Goal: Contribute content: Contribute content

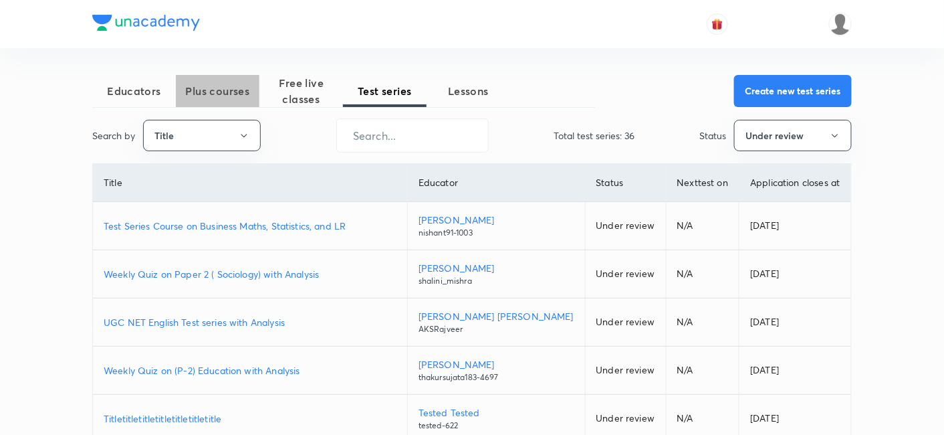
click at [219, 104] on button "Plus courses" at bounding box center [218, 91] width 84 height 32
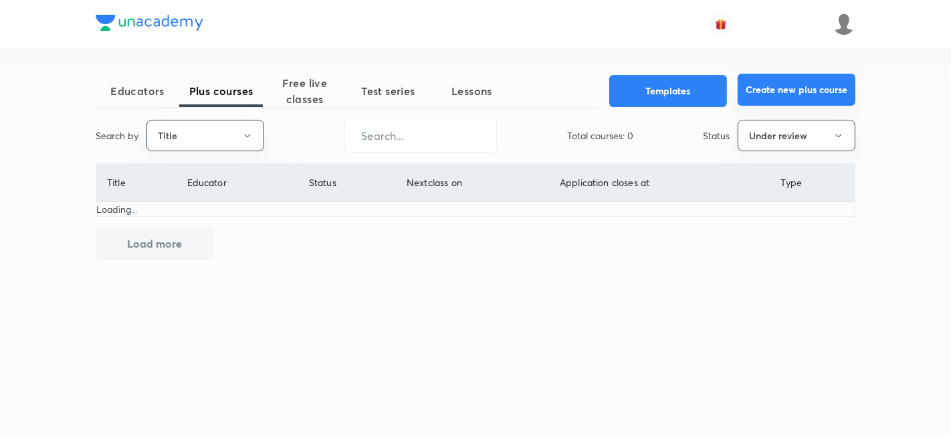
click at [804, 102] on button "Create new plus course" at bounding box center [796, 90] width 118 height 32
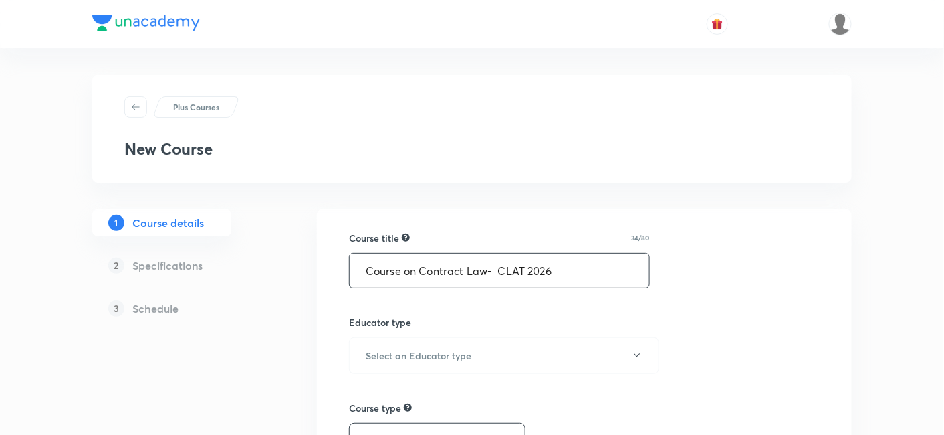
click at [485, 273] on input "Course on Contract Law- CLAT 2026" at bounding box center [499, 270] width 299 height 34
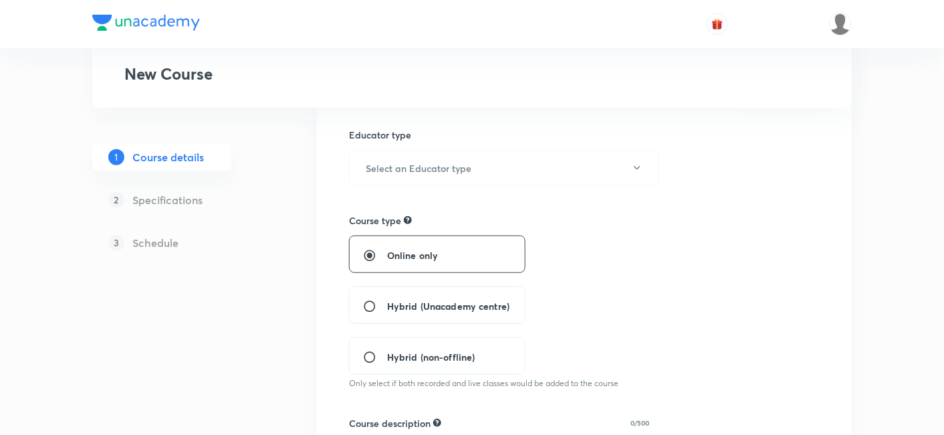
scroll to position [223, 0]
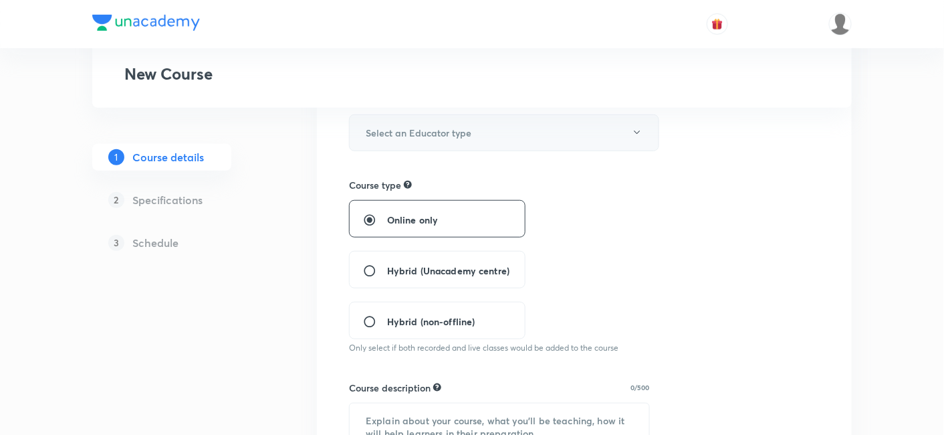
type input "Course on Contract Law - CLAT 2026"
click at [435, 135] on h6 "Select an Educator type" at bounding box center [419, 133] width 106 height 14
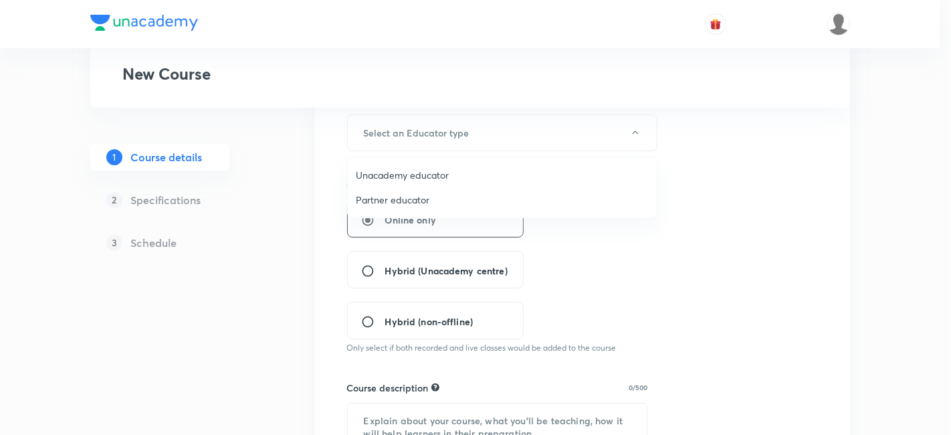
click at [441, 178] on span "Unacademy educator" at bounding box center [502, 175] width 293 height 14
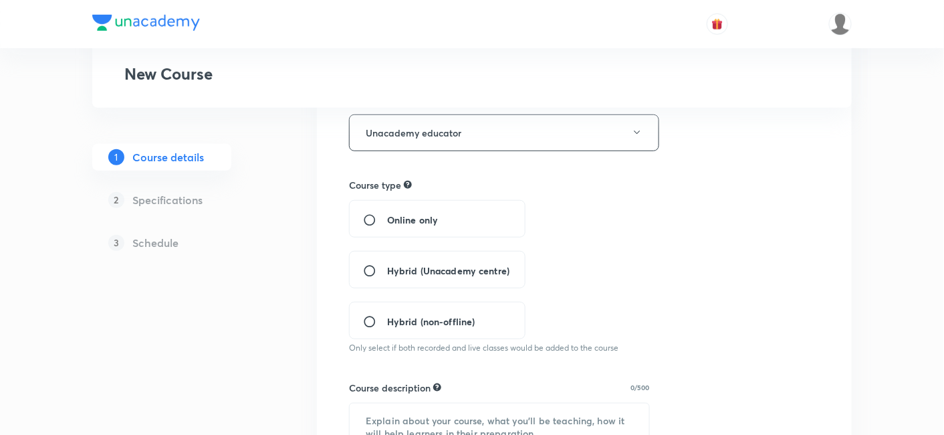
click at [431, 217] on span "Online only" at bounding box center [412, 220] width 51 height 14
click at [387, 217] on input "Online only" at bounding box center [375, 219] width 24 height 13
radio input "true"
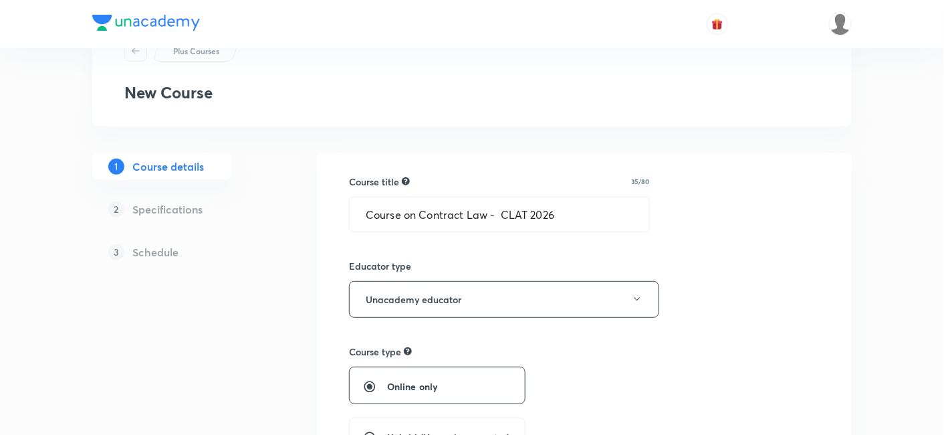
scroll to position [0, 0]
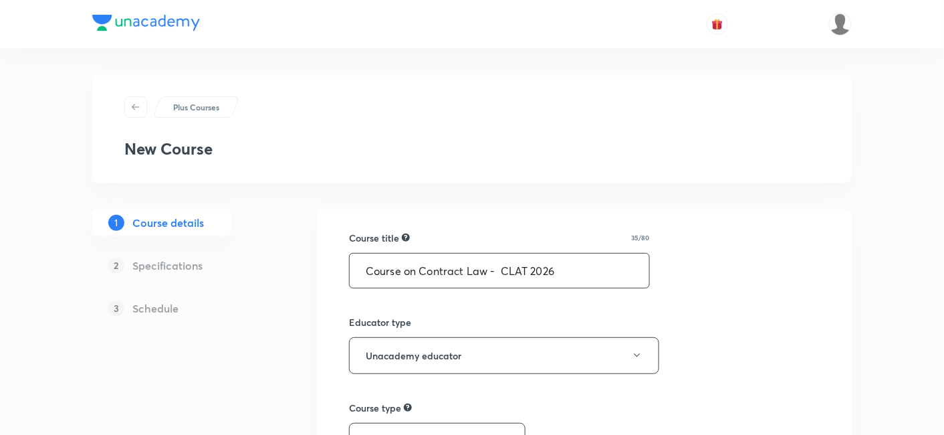
click at [487, 259] on input "Course on Contract Law - CLAT 2026" at bounding box center [499, 270] width 299 height 34
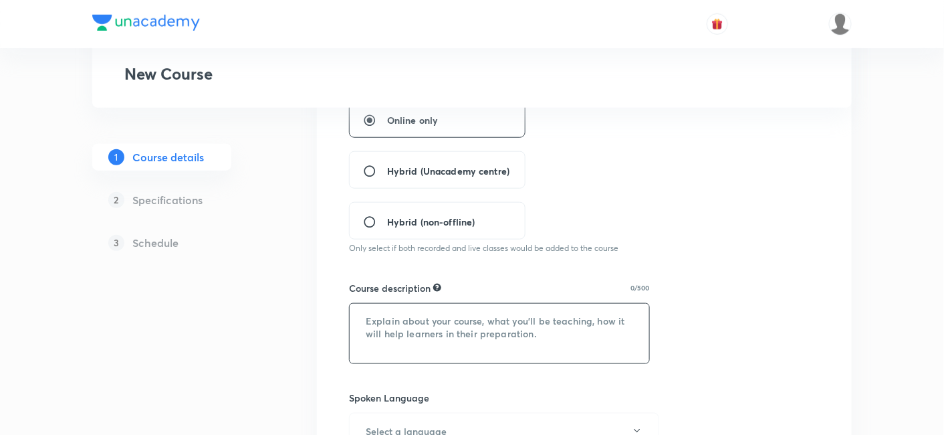
scroll to position [371, 0]
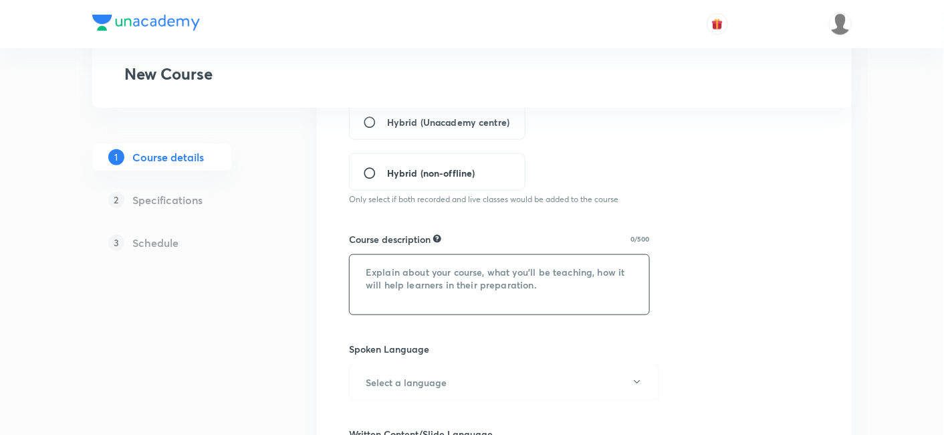
click at [491, 255] on textarea at bounding box center [499, 284] width 299 height 59
paste textarea "Master the fundamentals of Contract Law for CLAT 2026! This course will cover e…"
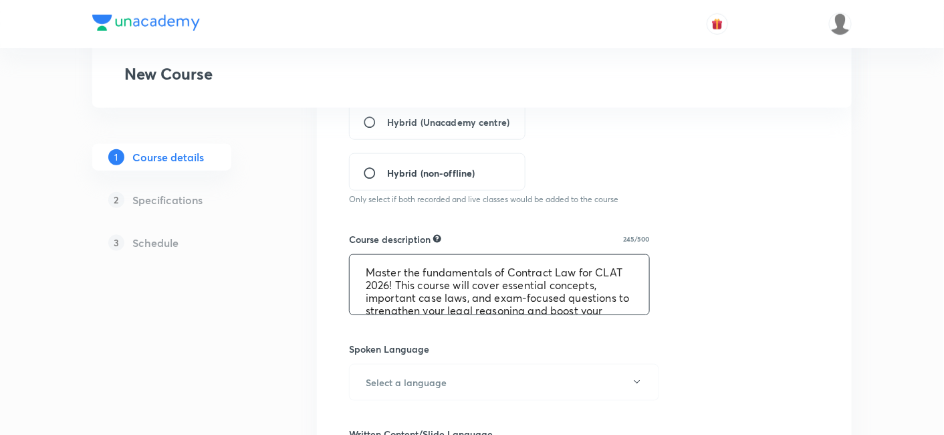
scroll to position [0, 0]
click at [448, 283] on textarea "Master the fundamentals of Contract Law for CLAT 2026! This course will cover e…" at bounding box center [499, 284] width 299 height 59
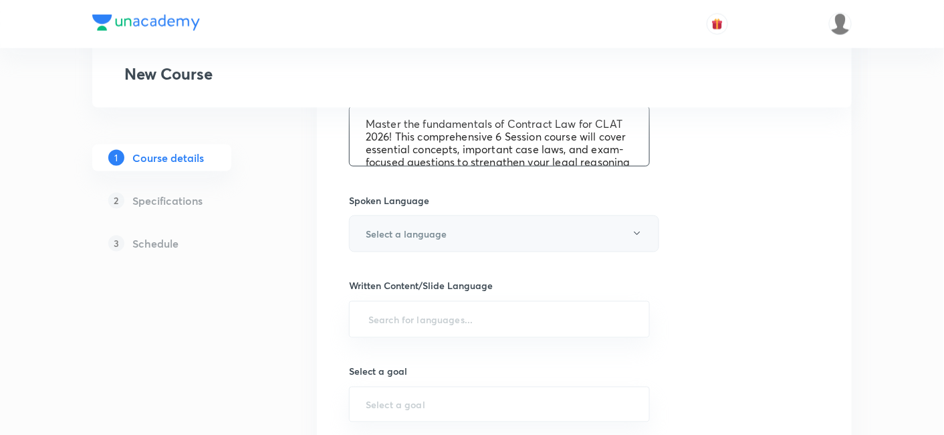
type textarea "Master the fundamentals of Contract Law for CLAT 2026! This comprehensive 6 Ses…"
click at [508, 221] on button "Select a language" at bounding box center [504, 233] width 310 height 37
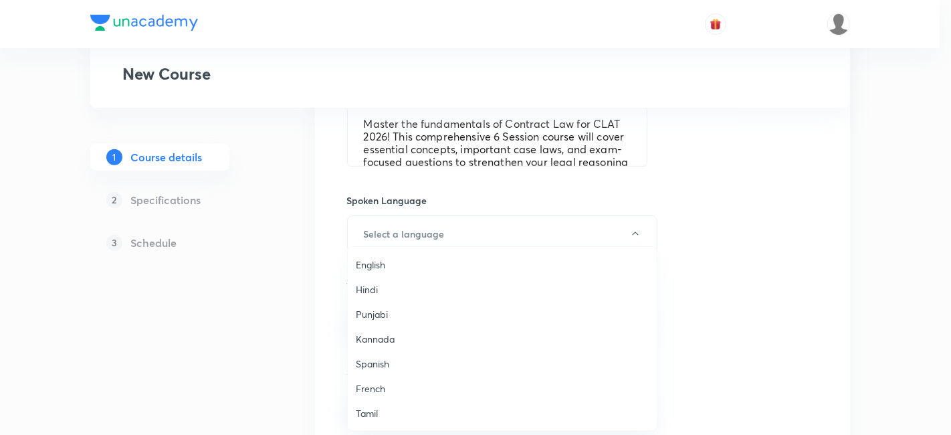
click at [443, 261] on span "English" at bounding box center [502, 264] width 293 height 14
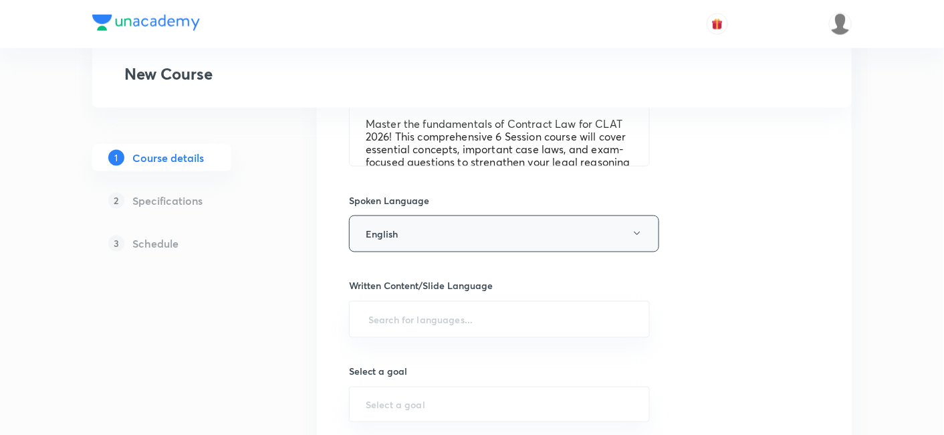
click at [459, 228] on button "English" at bounding box center [504, 233] width 310 height 37
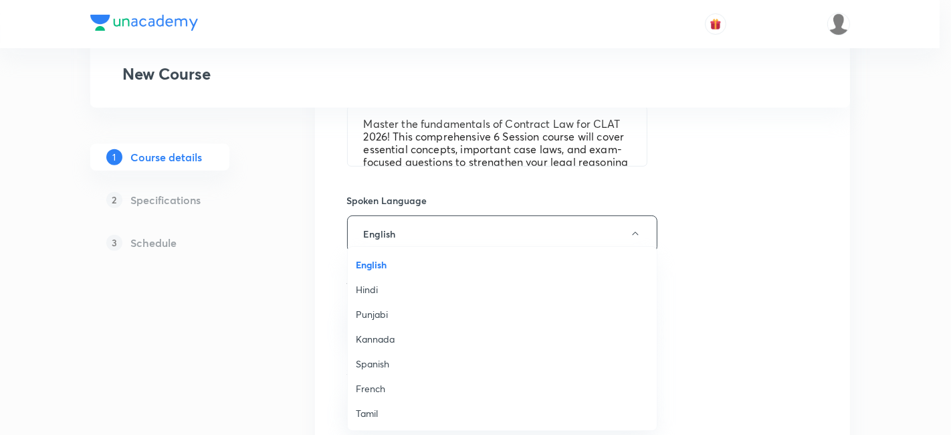
click at [444, 264] on span "English" at bounding box center [502, 264] width 293 height 14
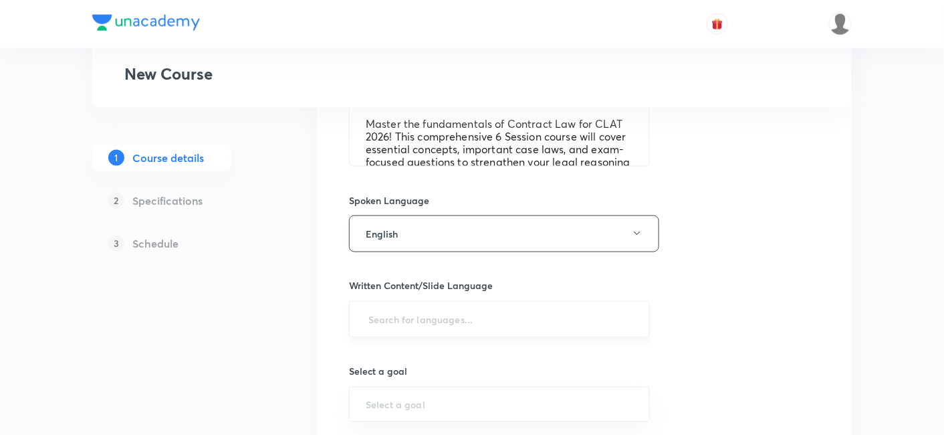
click at [433, 310] on input "text" at bounding box center [499, 319] width 267 height 25
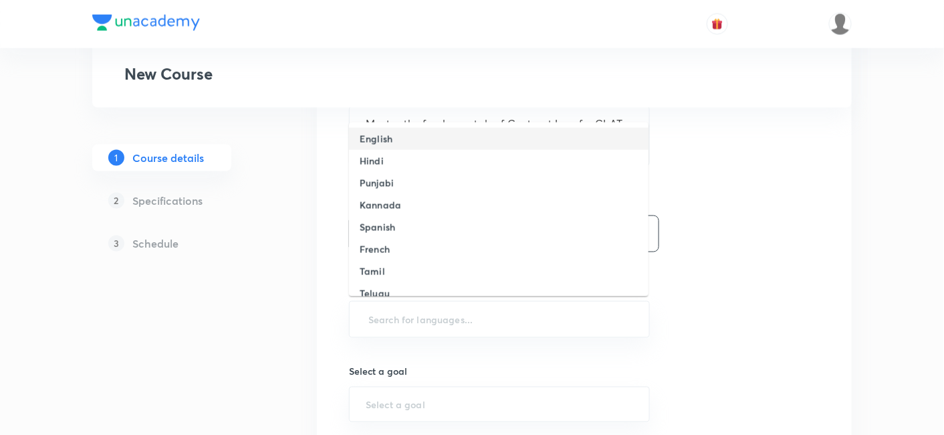
click at [430, 140] on li "English" at bounding box center [498, 139] width 299 height 22
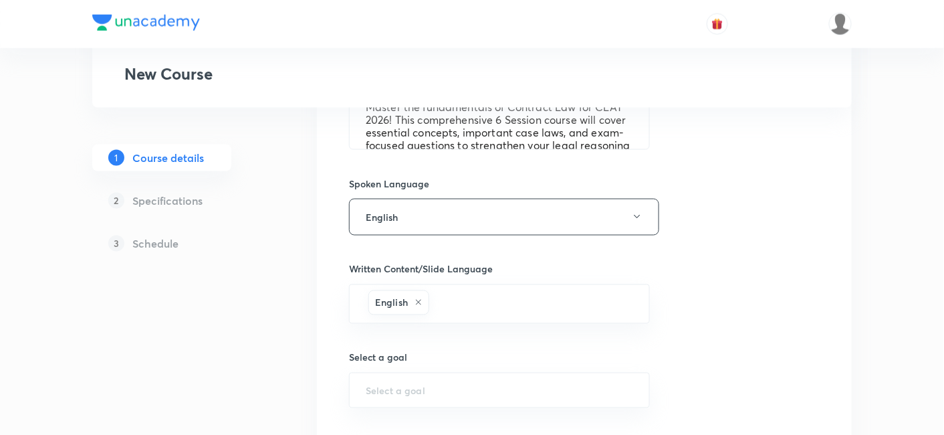
scroll to position [714, 0]
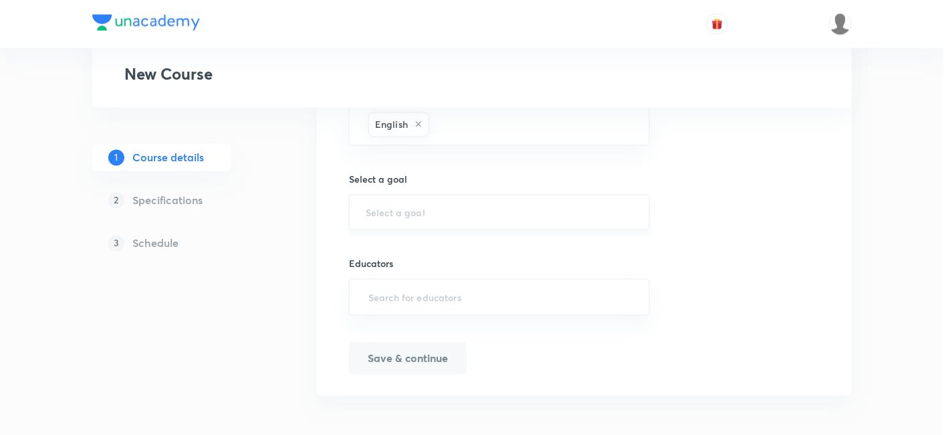
click at [422, 206] on input "text" at bounding box center [499, 212] width 267 height 13
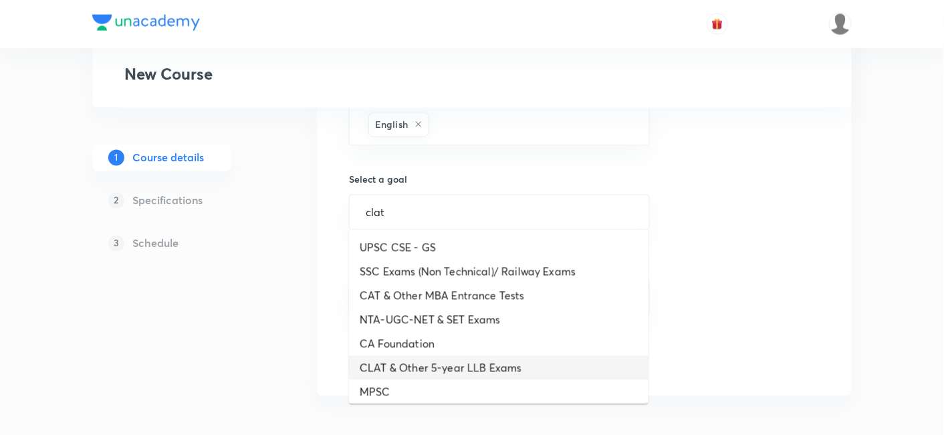
click at [437, 368] on li "CLAT & Other 5-year LLB Exams" at bounding box center [498, 368] width 299 height 24
type input "CLAT & Other 5-year LLB Exams"
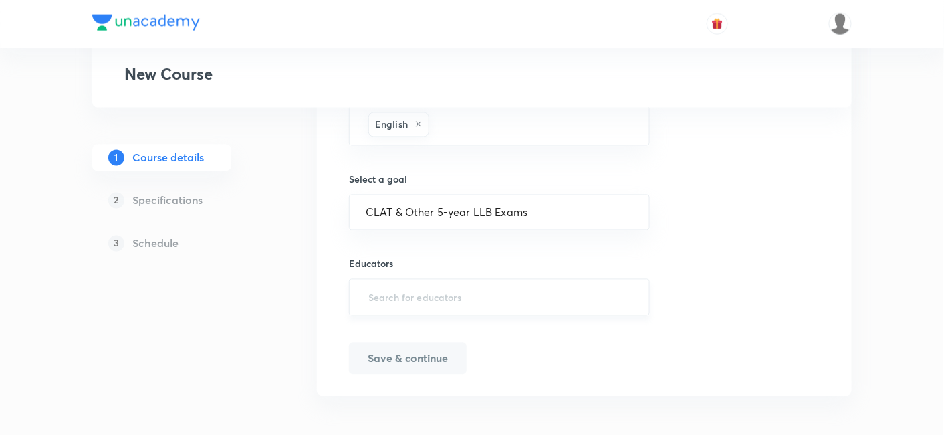
click at [400, 295] on input "text" at bounding box center [499, 297] width 267 height 25
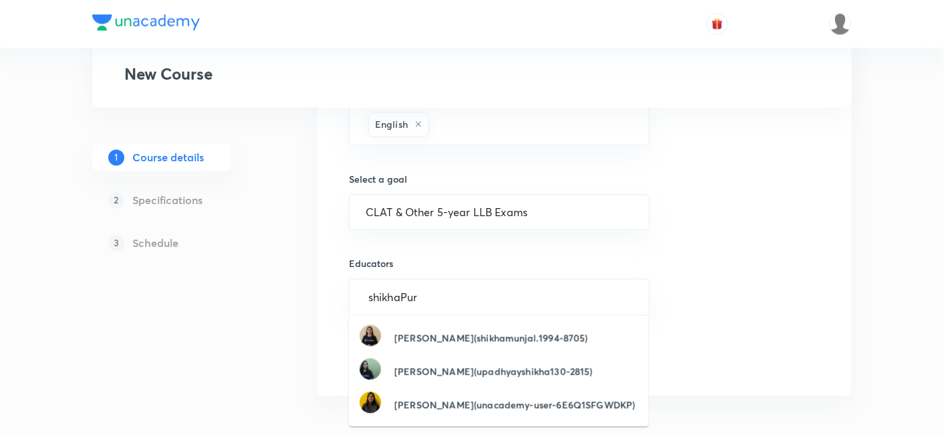
type input "shikhaPuri"
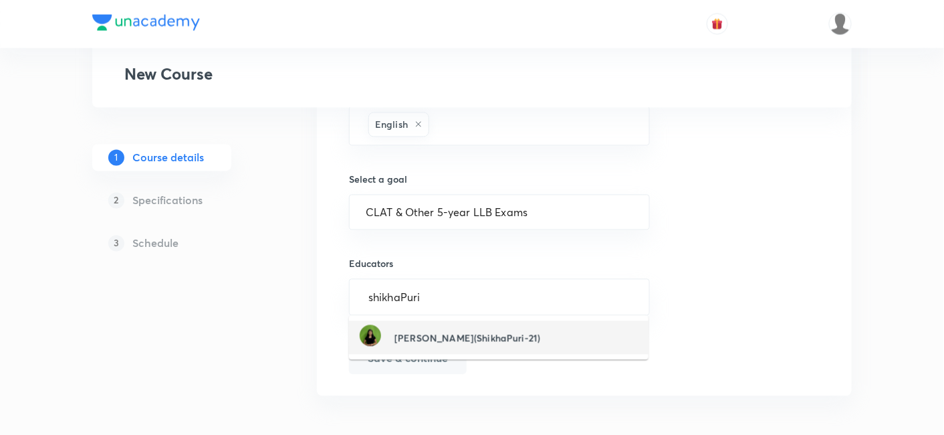
click at [423, 338] on h6 "Shikha Puri(ShikhaPuri-21)" at bounding box center [467, 338] width 146 height 14
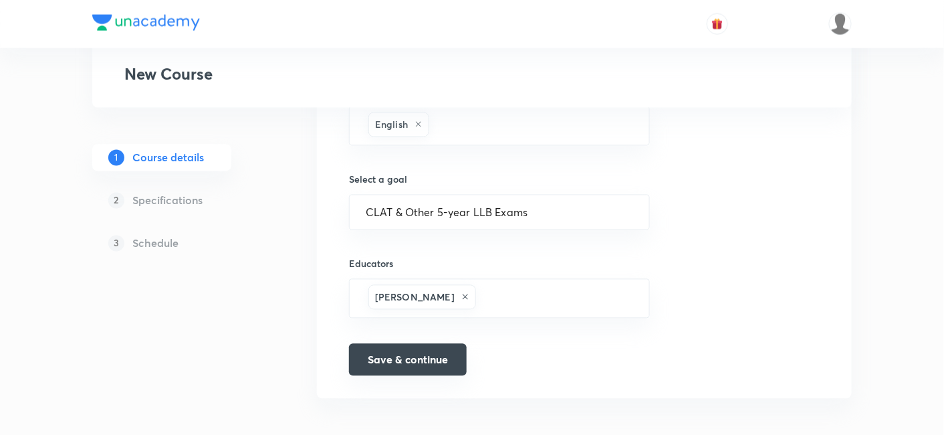
click at [384, 358] on button "Save & continue" at bounding box center [408, 360] width 118 height 32
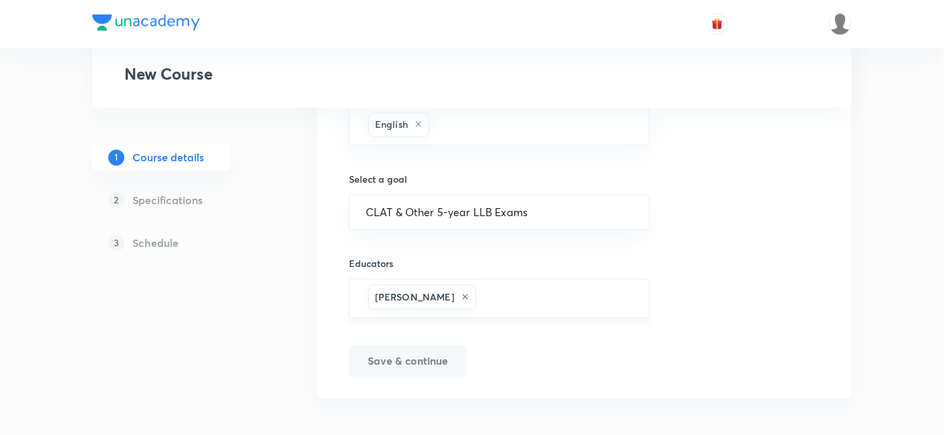
type input "Course on Contract Law - CLAT 2026"
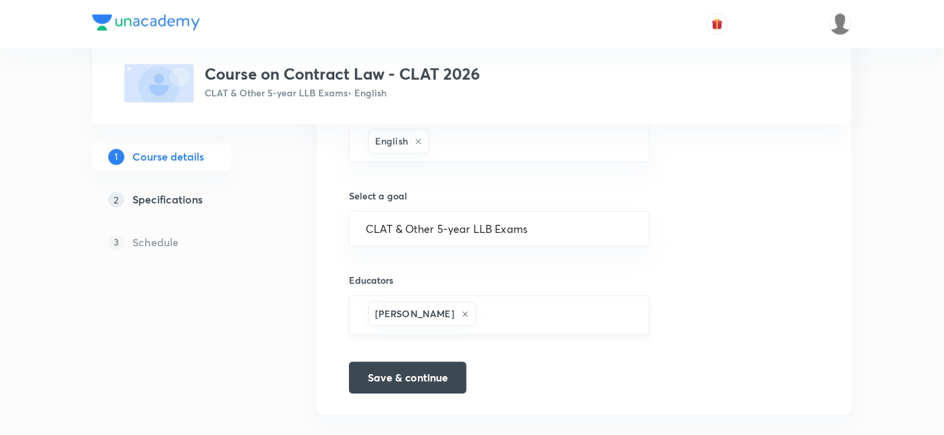
scroll to position [731, 0]
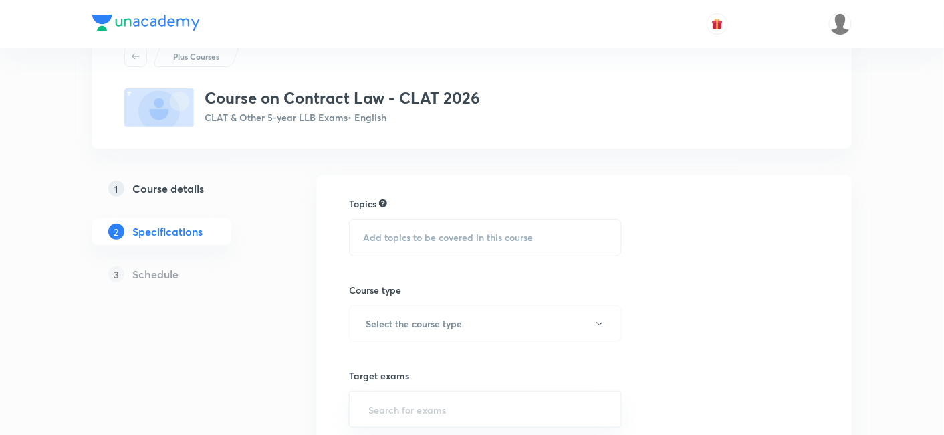
scroll to position [74, 0]
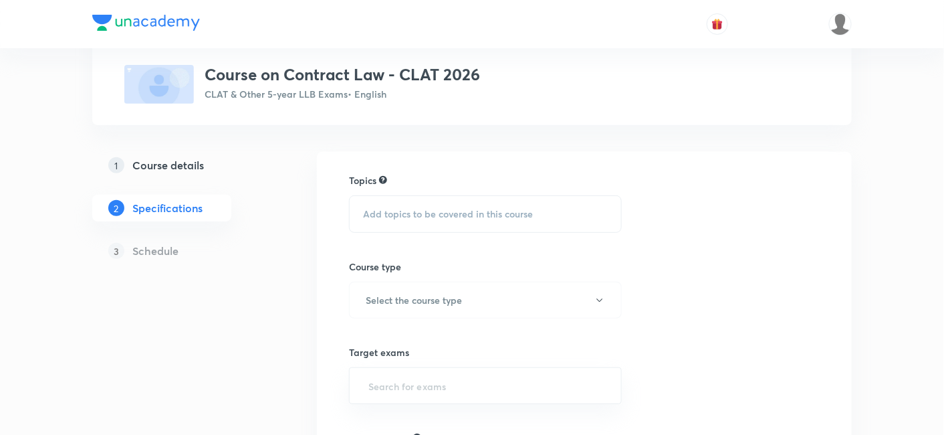
click at [449, 227] on div "Add topics to be covered in this course" at bounding box center [485, 213] width 273 height 37
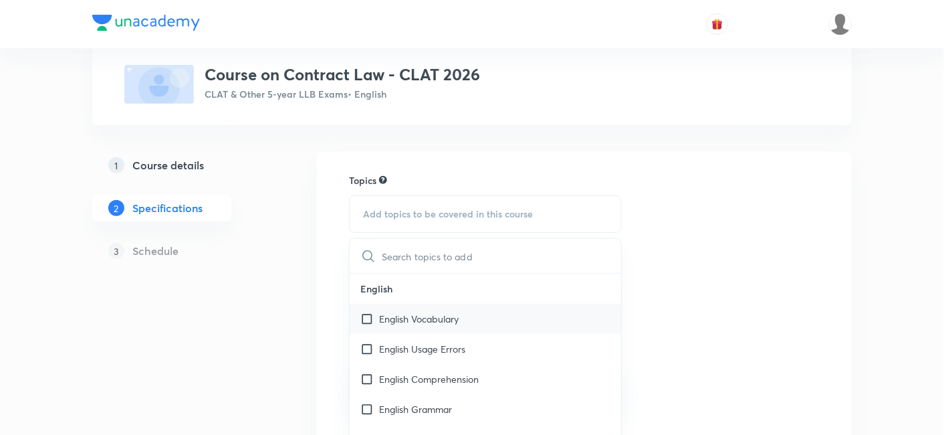
click at [388, 322] on p "English Vocabulary" at bounding box center [419, 319] width 80 height 14
checkbox input "true"
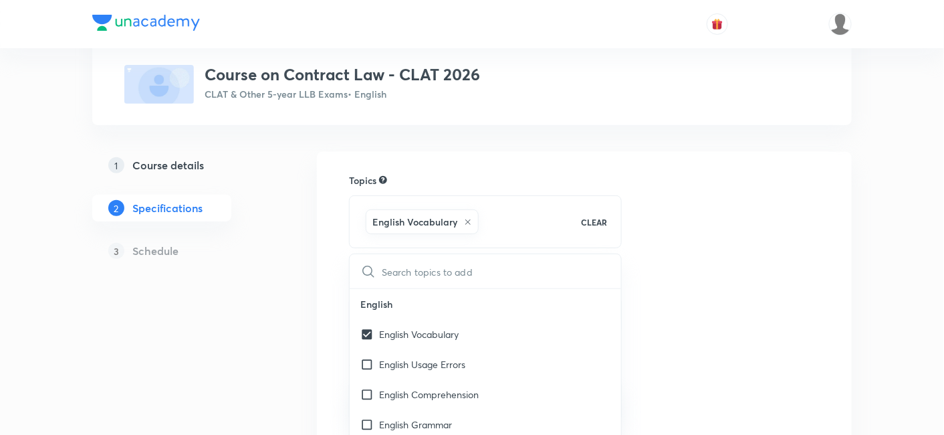
click at [354, 323] on div "Topics English Vocabulary CLEAR ​ English English Vocabulary English Usage Erro…" at bounding box center [584, 402] width 535 height 501
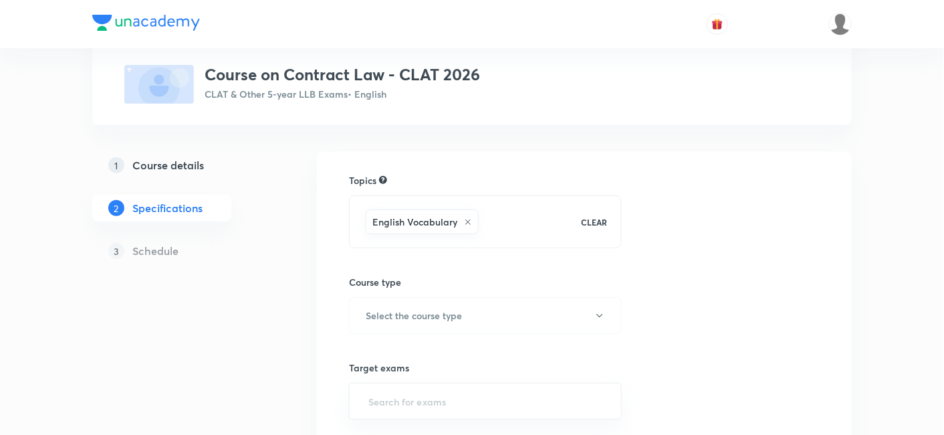
click at [392, 221] on h6 "English Vocabulary" at bounding box center [414, 222] width 85 height 14
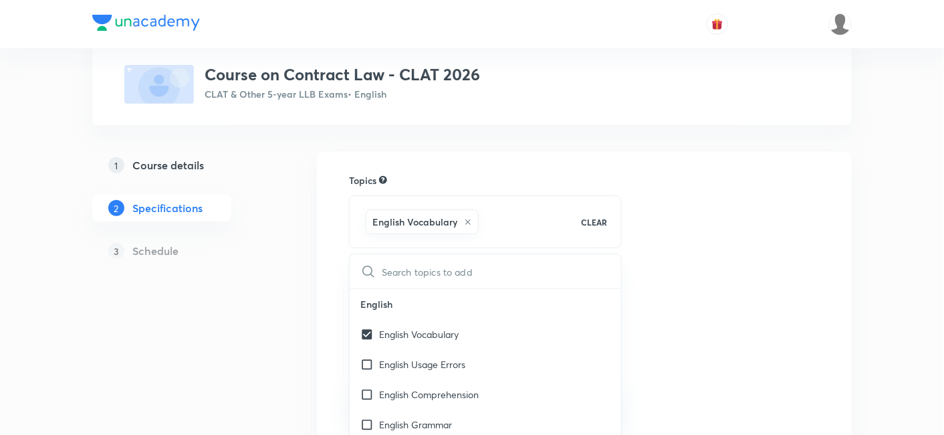
click at [464, 219] on icon at bounding box center [468, 222] width 8 height 8
checkbox input "false"
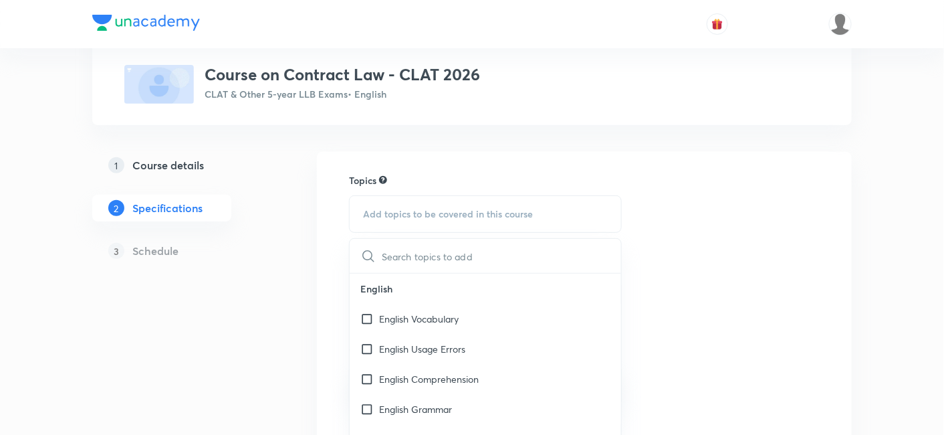
click at [458, 221] on div "Add topics to be covered in this course" at bounding box center [485, 213] width 273 height 37
click at [445, 215] on span "Add topics to be covered in this course" at bounding box center [448, 214] width 170 height 11
click at [412, 255] on input "text" at bounding box center [501, 256] width 239 height 34
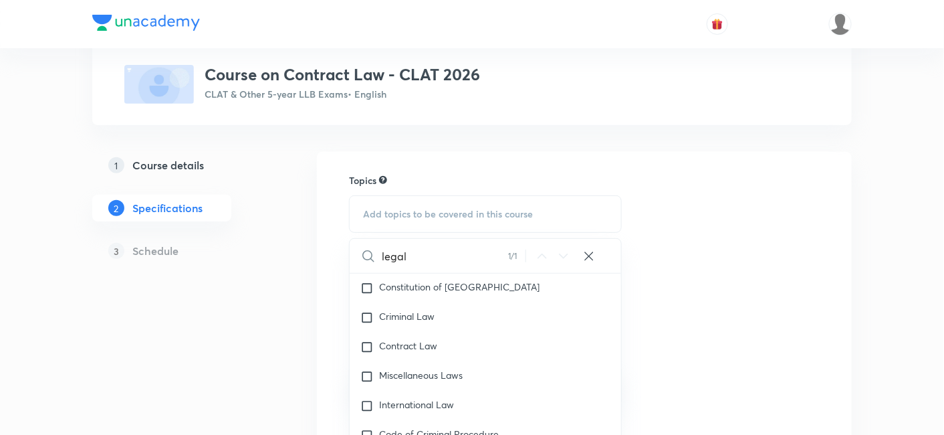
scroll to position [727, 0]
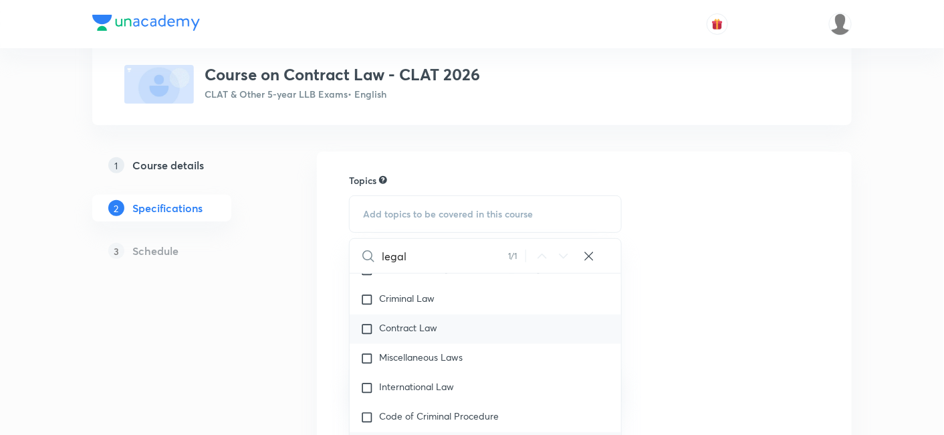
type input "legal"
click at [368, 330] on input "checkbox" at bounding box center [369, 328] width 19 height 13
checkbox input "true"
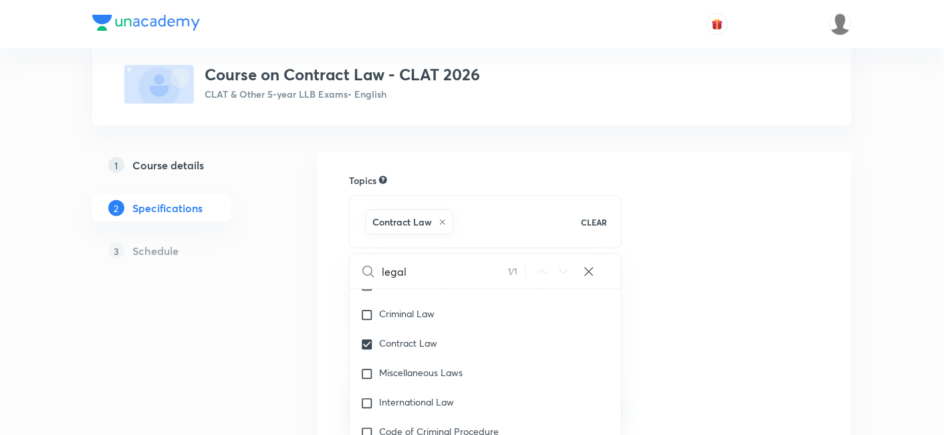
click at [707, 325] on div "Topics Contract Law CLEAR legal 1 / 1 ​ English English Vocabulary English Usag…" at bounding box center [584, 402] width 471 height 458
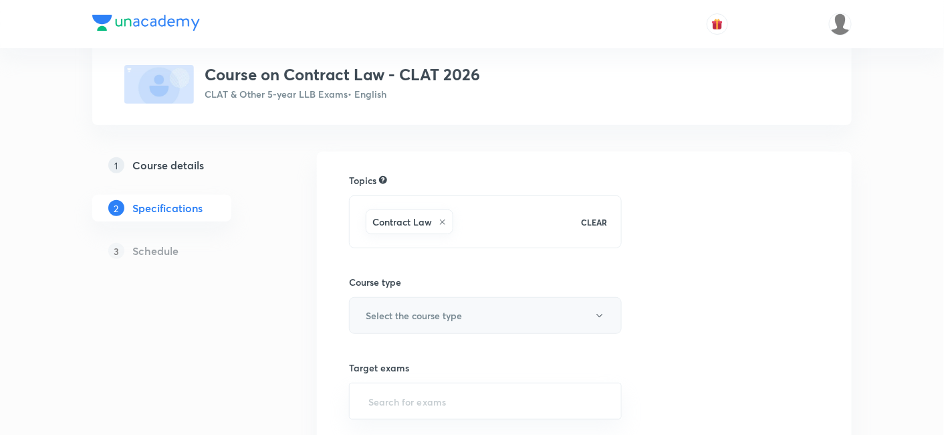
click at [485, 310] on button "Select the course type" at bounding box center [485, 315] width 273 height 37
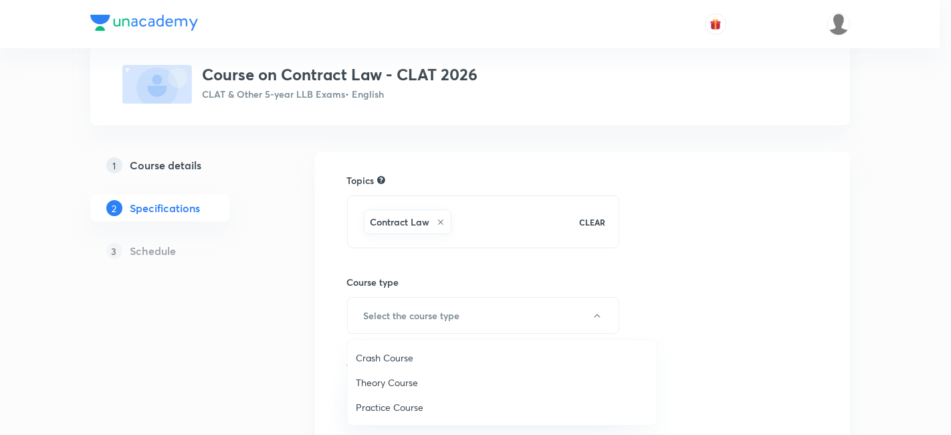
click at [386, 376] on span "Theory Course" at bounding box center [502, 382] width 293 height 14
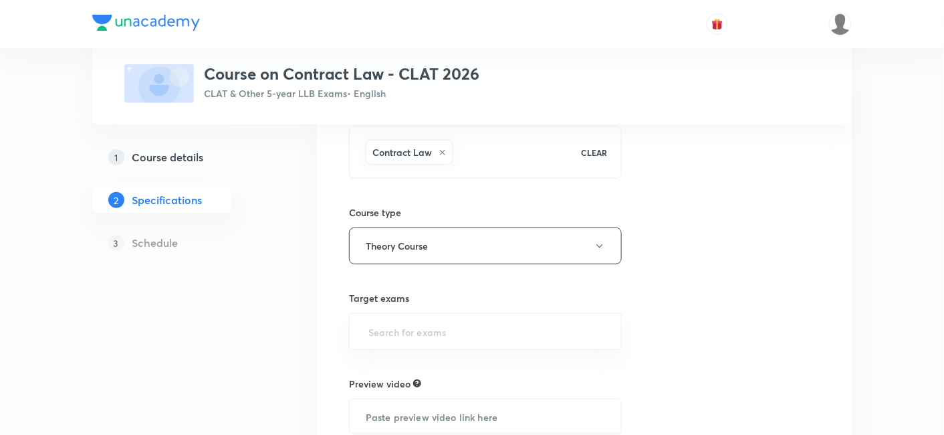
scroll to position [223, 0]
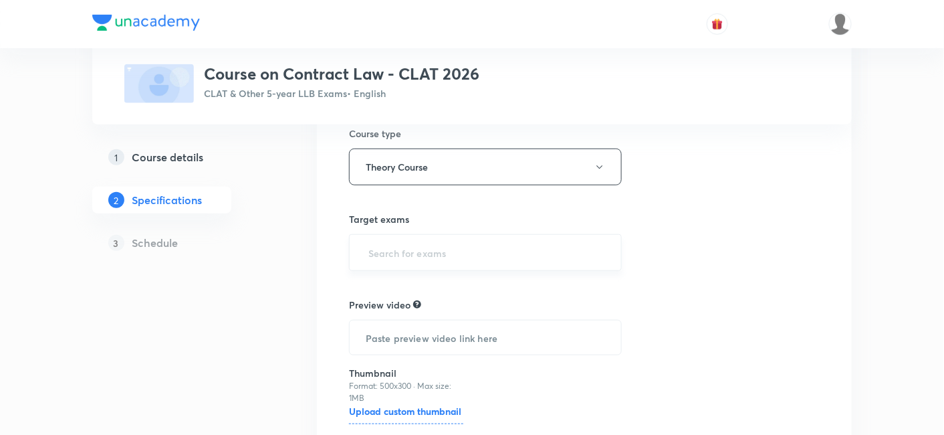
click at [404, 253] on input "text" at bounding box center [485, 252] width 239 height 25
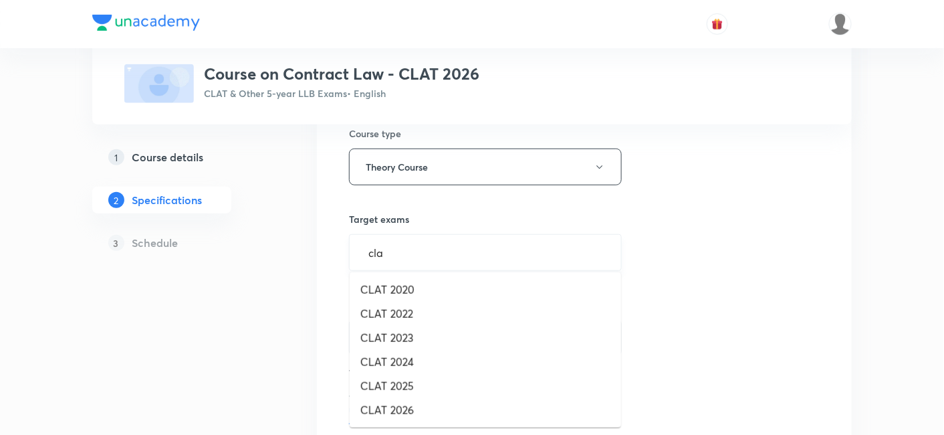
type input "clat"
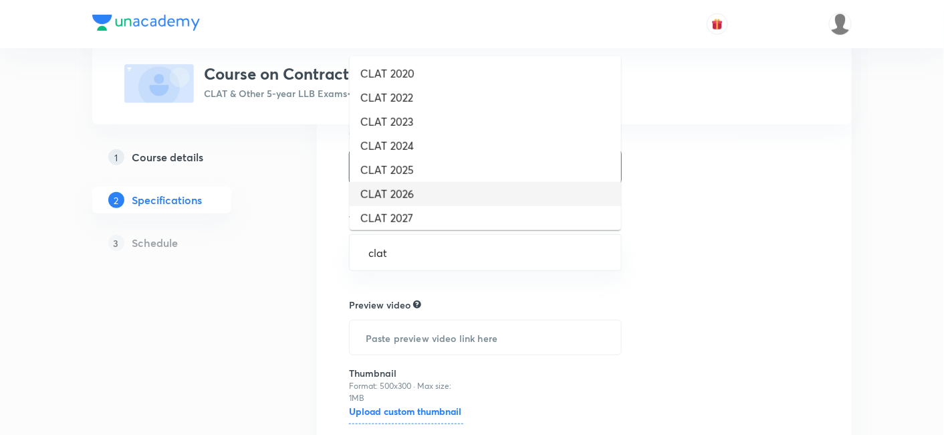
click at [393, 187] on li "CLAT 2026" at bounding box center [485, 194] width 271 height 24
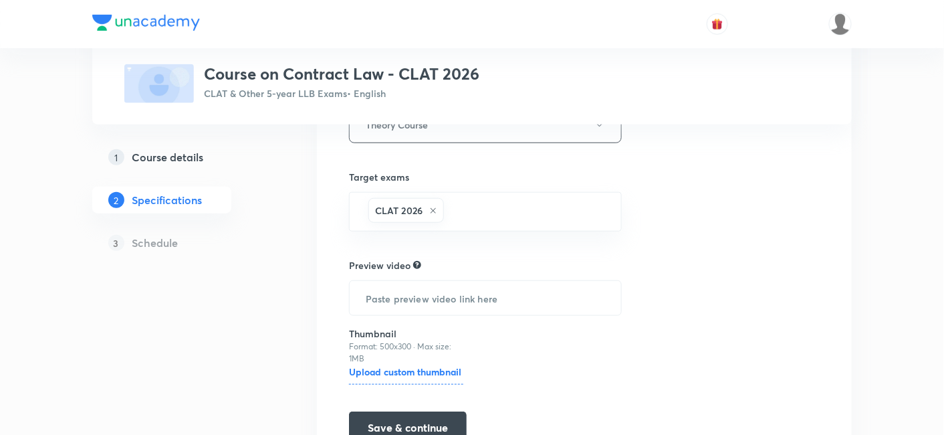
scroll to position [334, 0]
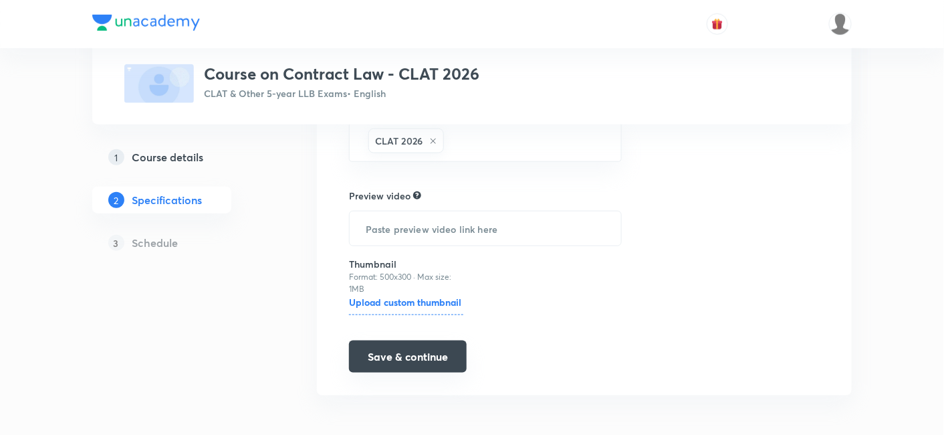
click at [386, 359] on button "Save & continue" at bounding box center [408, 356] width 118 height 32
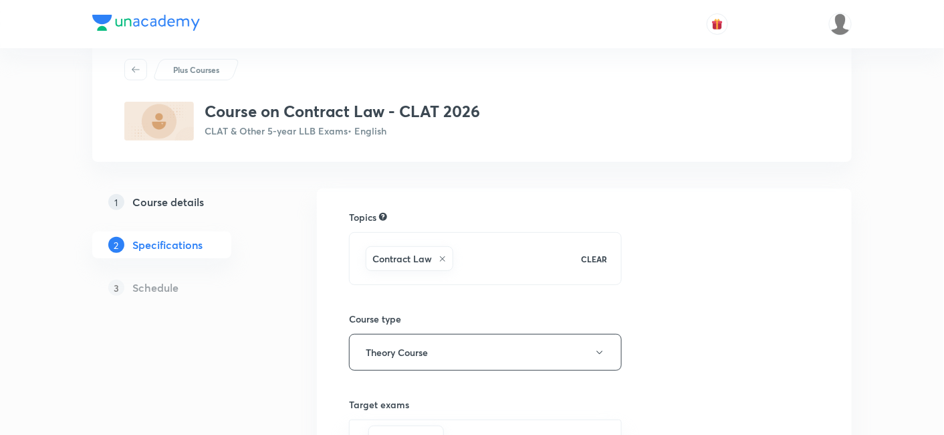
scroll to position [23, 0]
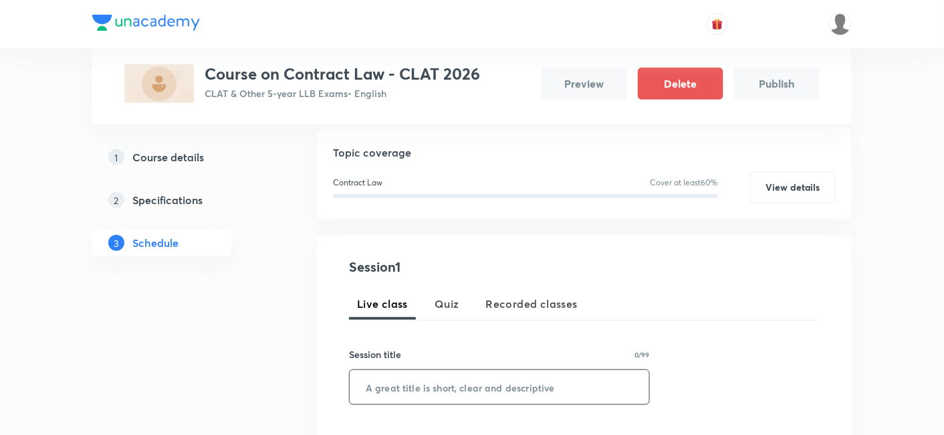
scroll to position [223, 0]
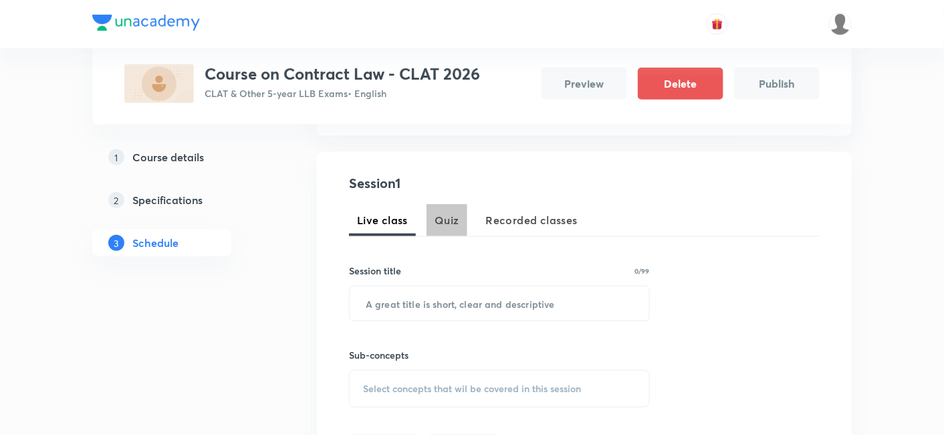
click at [434, 228] on button "Quiz" at bounding box center [447, 220] width 41 height 32
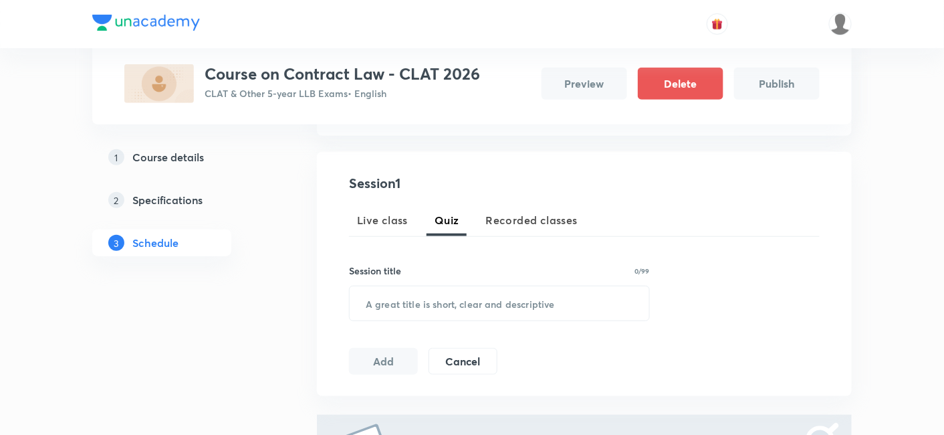
click at [390, 233] on button "Live class" at bounding box center [382, 220] width 67 height 32
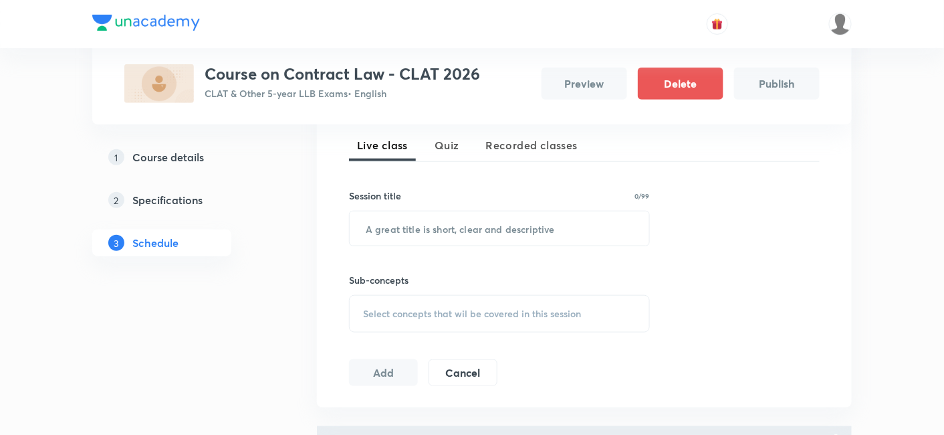
scroll to position [371, 0]
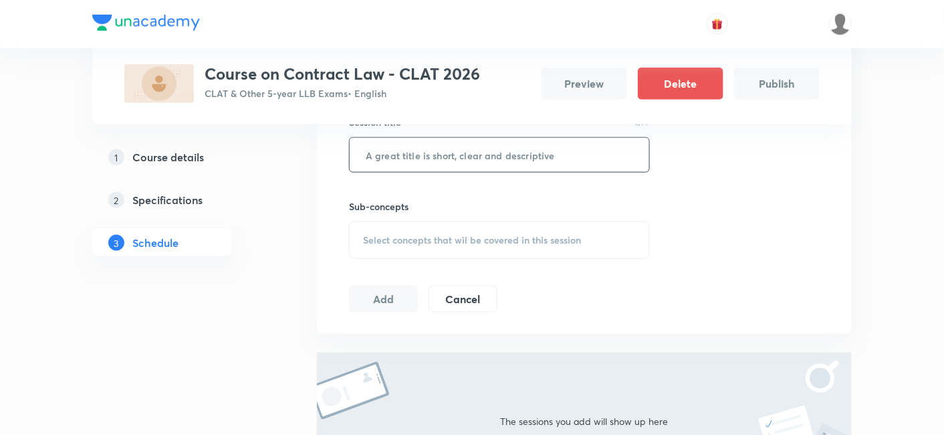
click at [400, 157] on input "text" at bounding box center [499, 155] width 299 height 34
click at [497, 158] on input "Contract Law - 1" at bounding box center [499, 155] width 299 height 34
type input "Contract Law - 1"
click at [451, 250] on div "Select concepts that wil be covered in this session" at bounding box center [499, 239] width 301 height 37
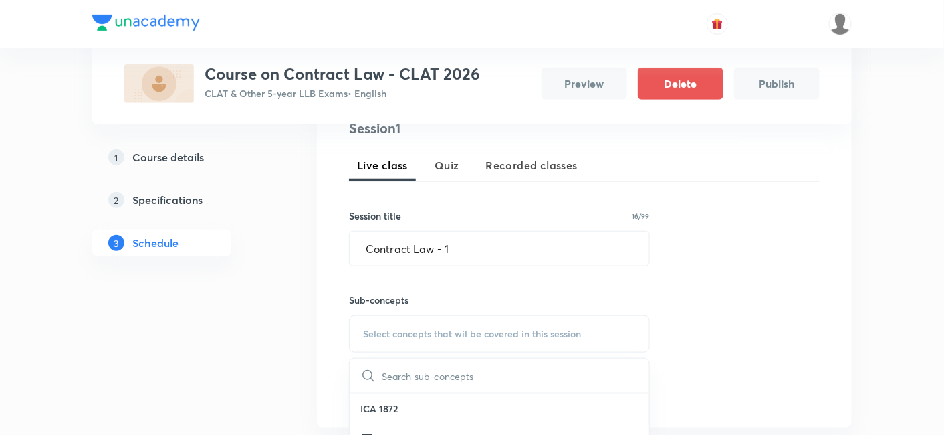
scroll to position [297, 0]
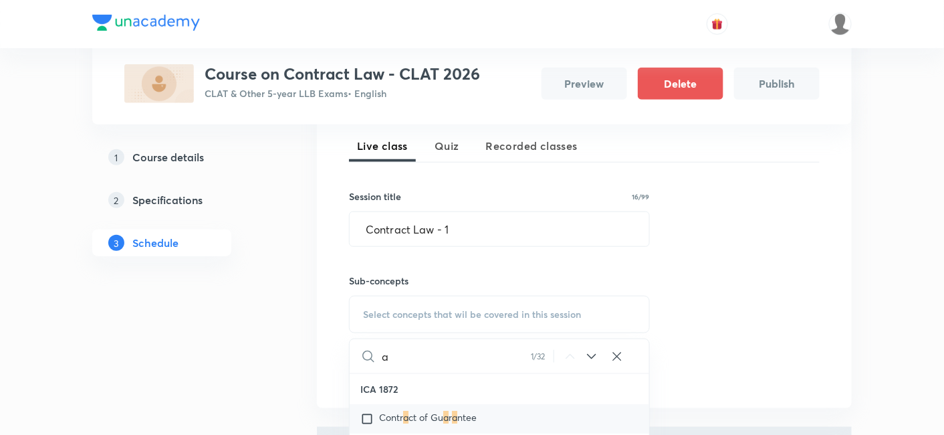
type input "a"
click at [376, 406] on div "Contr a ct of Gu a r a ntee" at bounding box center [499, 418] width 299 height 29
checkbox input "true"
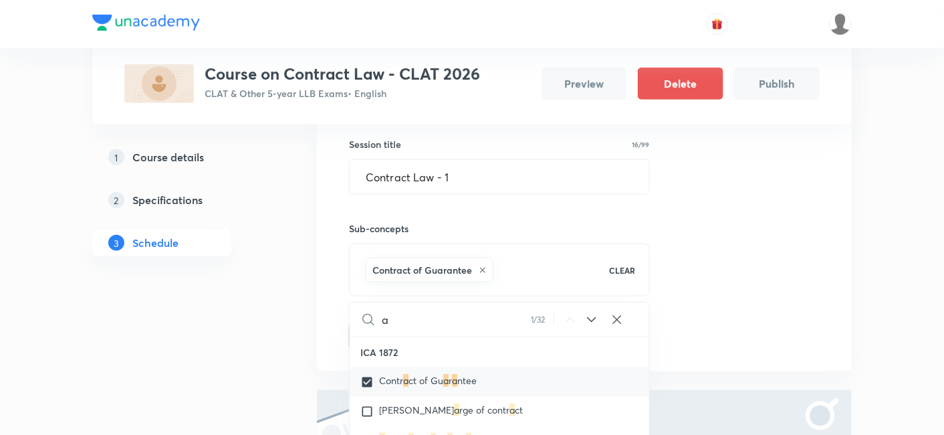
scroll to position [371, 0]
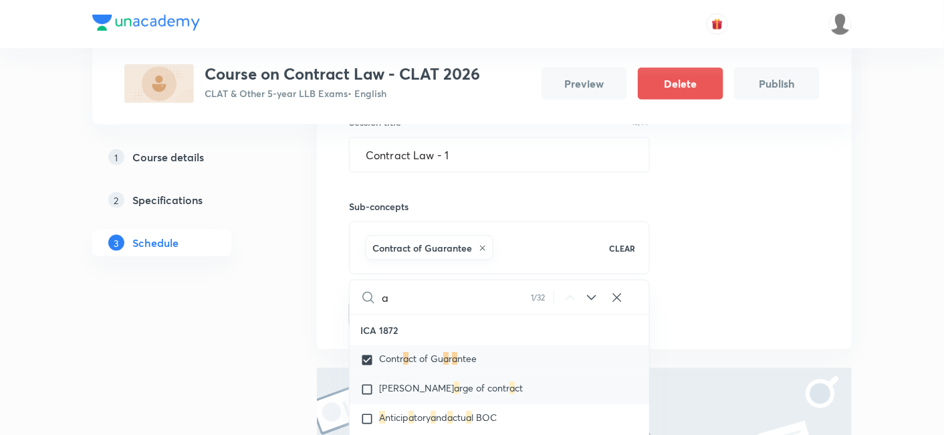
click at [370, 386] on input "checkbox" at bounding box center [369, 388] width 19 height 13
checkbox input "true"
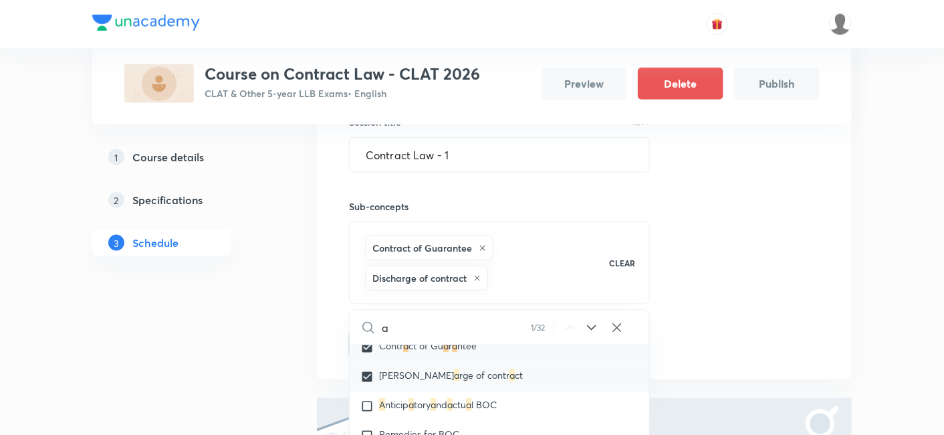
scroll to position [74, 0]
click at [364, 368] on input "checkbox" at bounding box center [369, 374] width 19 height 13
checkbox input "true"
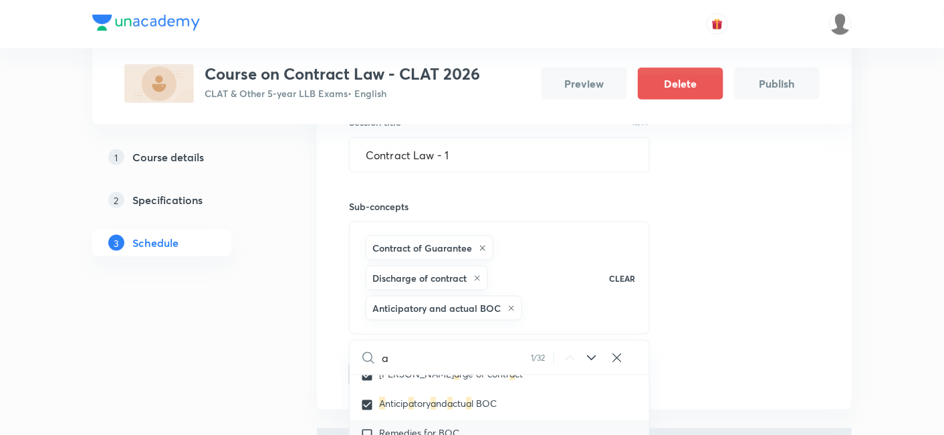
click at [371, 427] on input "checkbox" at bounding box center [369, 433] width 19 height 13
checkbox input "true"
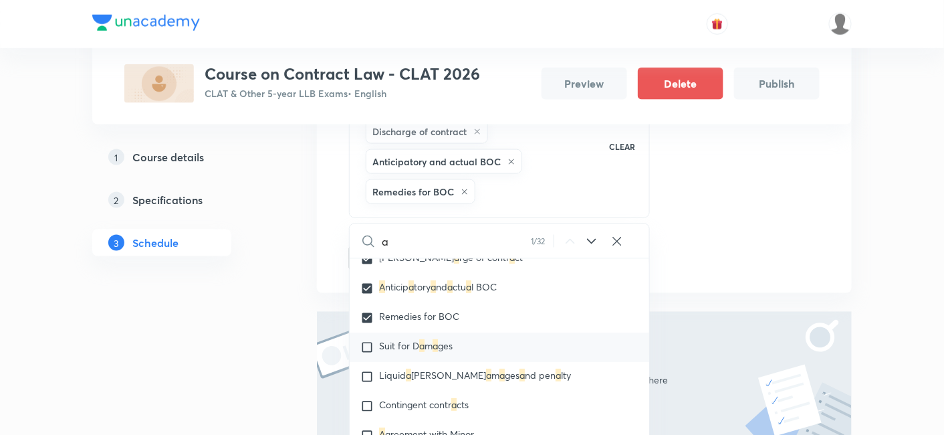
scroll to position [519, 0]
click at [366, 341] on input "checkbox" at bounding box center [369, 344] width 19 height 13
checkbox input "true"
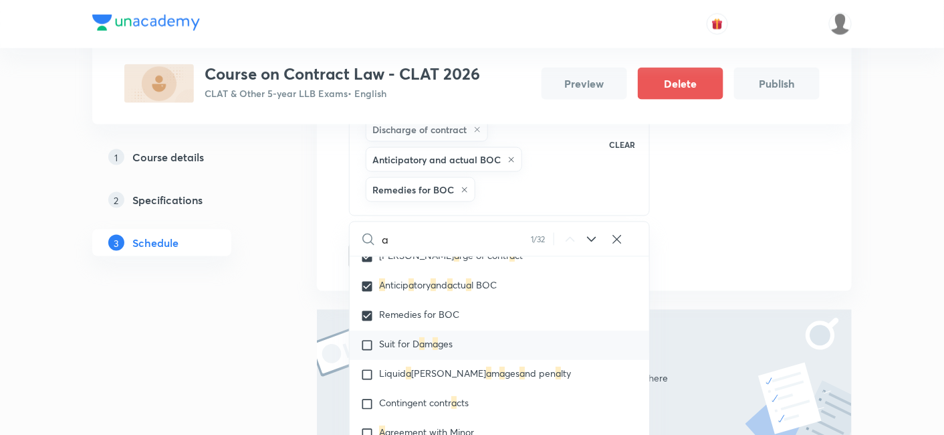
checkbox input "true"
click at [789, 235] on div "Session 1 Live class Quiz Recorded classes Session title 16/99 Contract Law - 1…" at bounding box center [584, 72] width 471 height 393
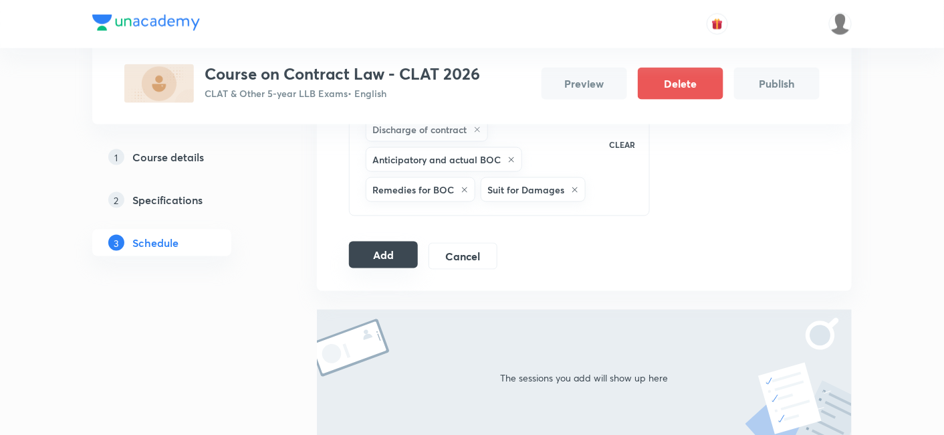
click at [412, 258] on button "Add" at bounding box center [383, 254] width 69 height 27
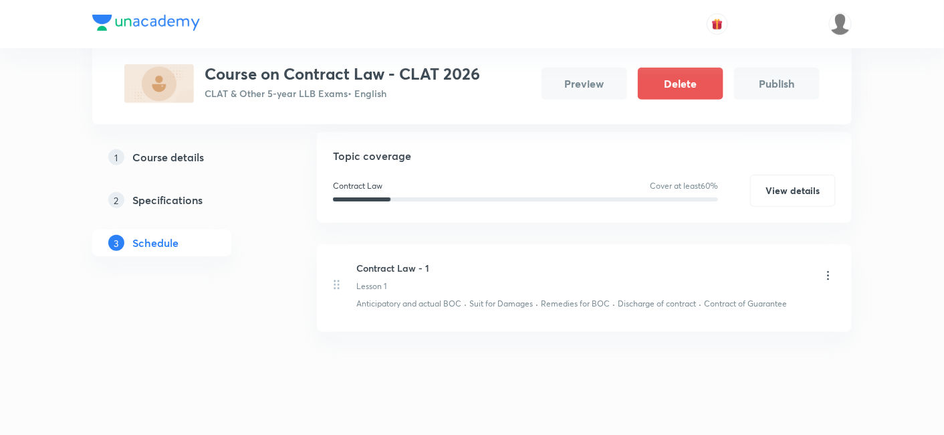
scroll to position [74, 0]
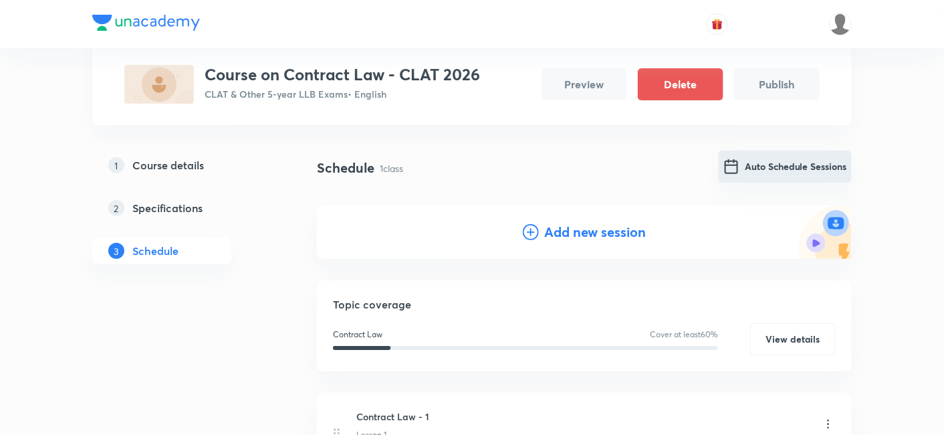
click at [765, 169] on button "Auto Schedule Sessions" at bounding box center [785, 166] width 133 height 32
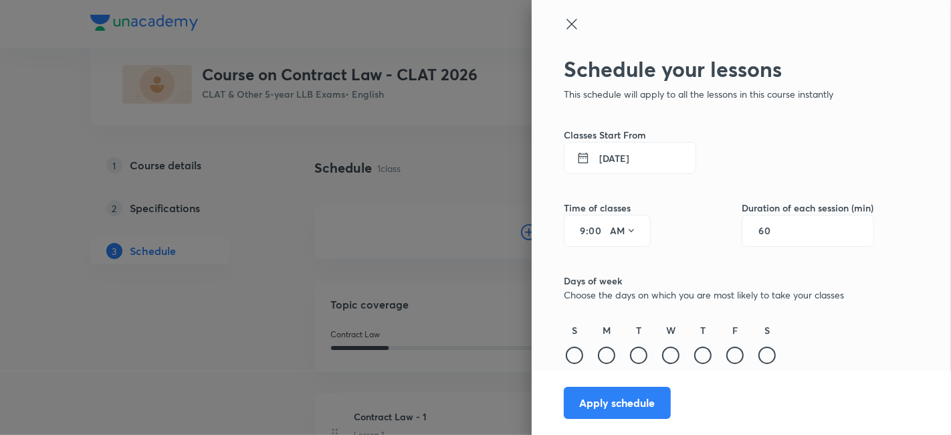
click at [618, 159] on button "30 Sep 2025" at bounding box center [630, 158] width 132 height 32
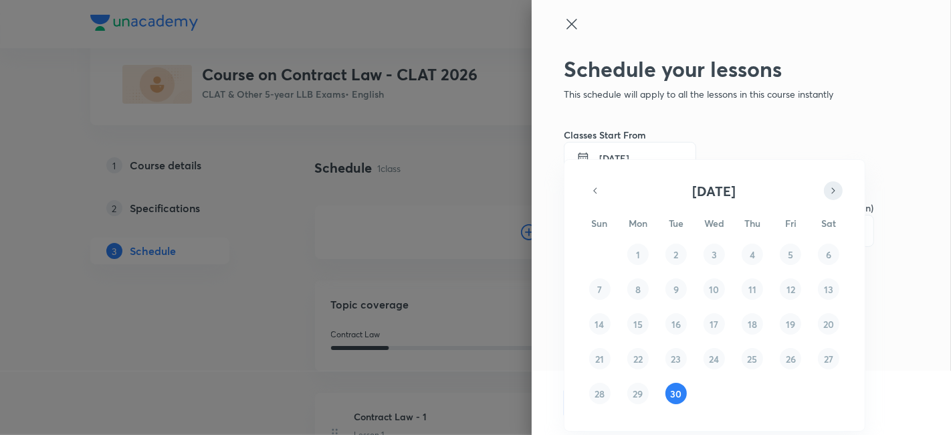
click at [841, 191] on button "button" at bounding box center [833, 190] width 19 height 19
click at [757, 249] on button "2" at bounding box center [751, 253] width 21 height 21
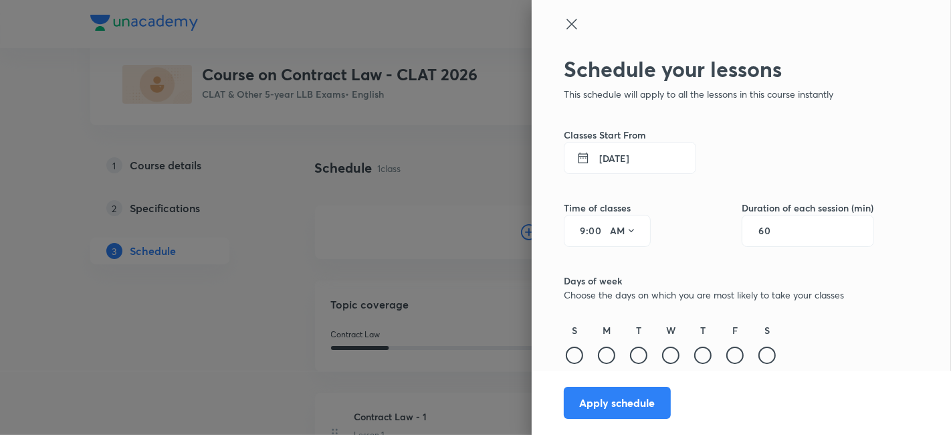
click at [596, 231] on input "00" at bounding box center [596, 230] width 16 height 11
drag, startPoint x: 584, startPoint y: 230, endPoint x: 557, endPoint y: 230, distance: 27.4
click at [557, 230] on div "Schedule your lessons This schedule will apply to all the lessons in this cours…" at bounding box center [740, 217] width 419 height 435
type input "10"
type input "35"
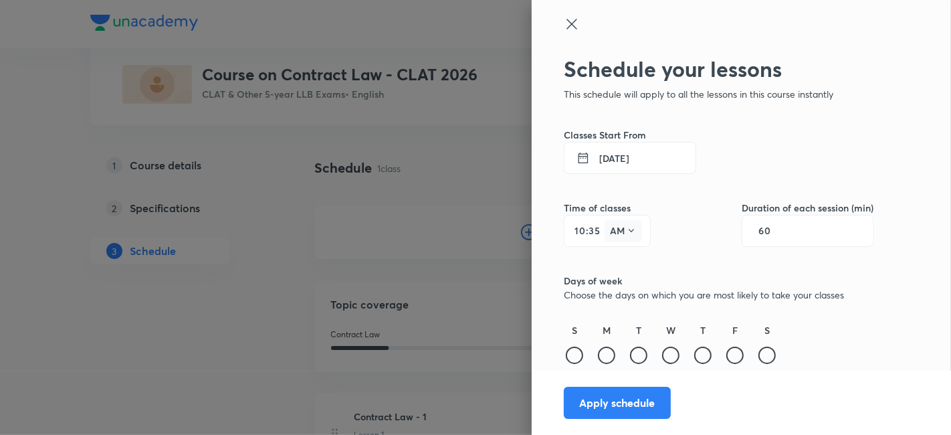
click at [627, 227] on icon at bounding box center [631, 230] width 11 height 11
click at [743, 239] on div at bounding box center [475, 217] width 951 height 435
click at [673, 316] on div "Schedule your lessons This schedule will apply to all the lessons in this cours…" at bounding box center [719, 244] width 310 height 377
click at [703, 348] on div at bounding box center [702, 354] width 17 height 17
click at [671, 302] on div "Schedule your lessons This schedule will apply to all the lessons in this cours…" at bounding box center [719, 244] width 310 height 377
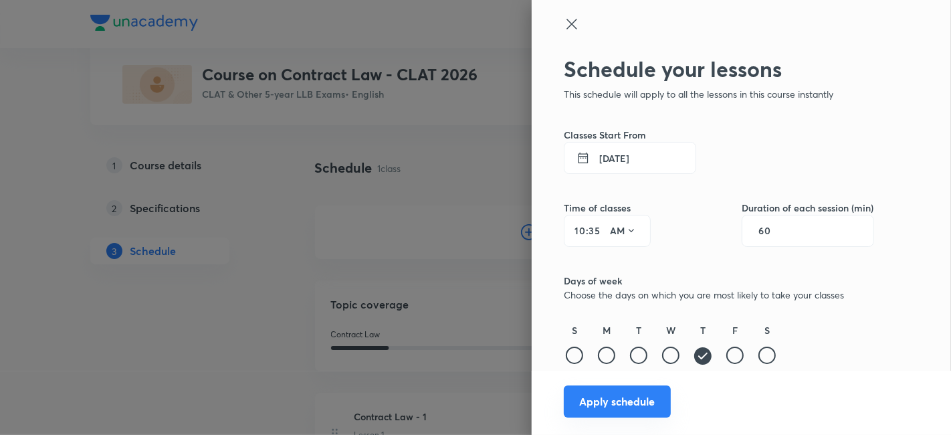
click at [649, 402] on button "Apply schedule" at bounding box center [617, 401] width 107 height 32
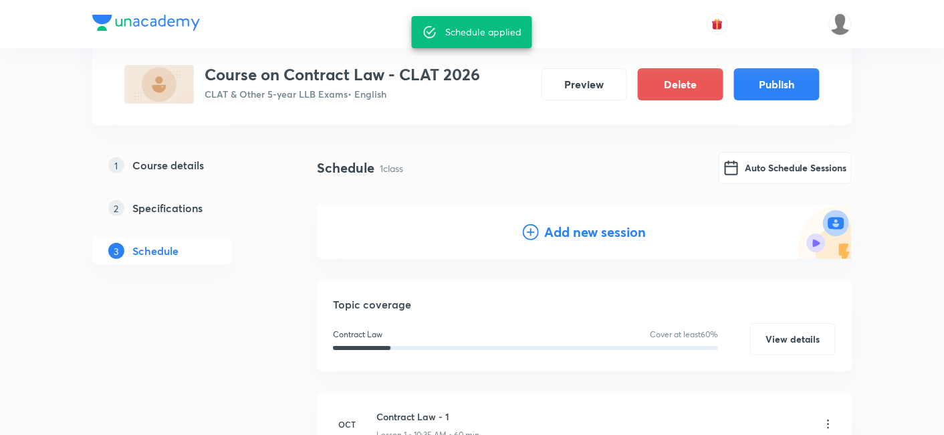
scroll to position [0, 0]
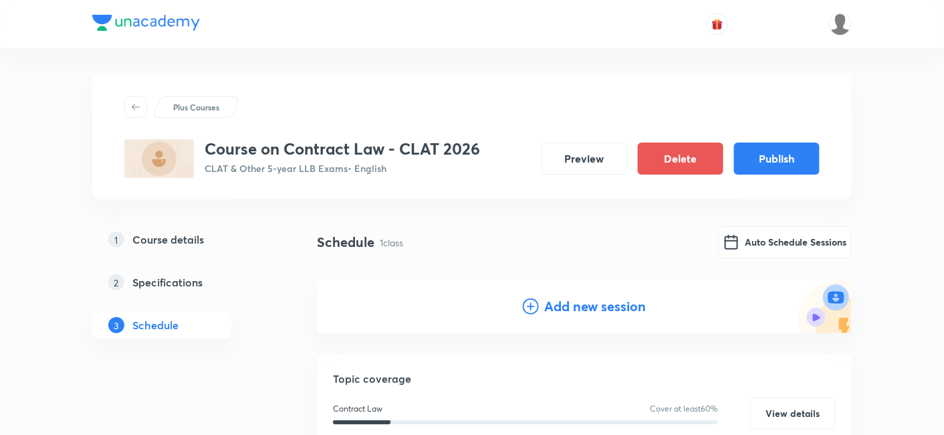
click at [535, 235] on div "Schedule 1 class Auto Schedule Sessions" at bounding box center [584, 242] width 535 height 32
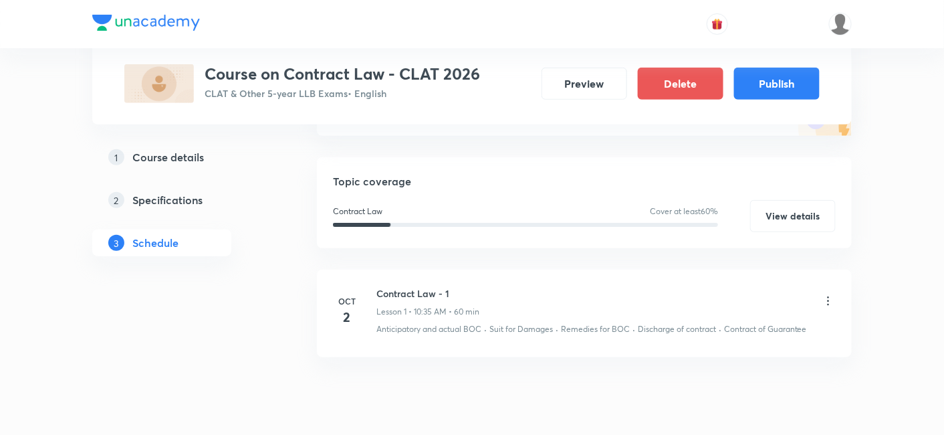
scroll to position [245, 0]
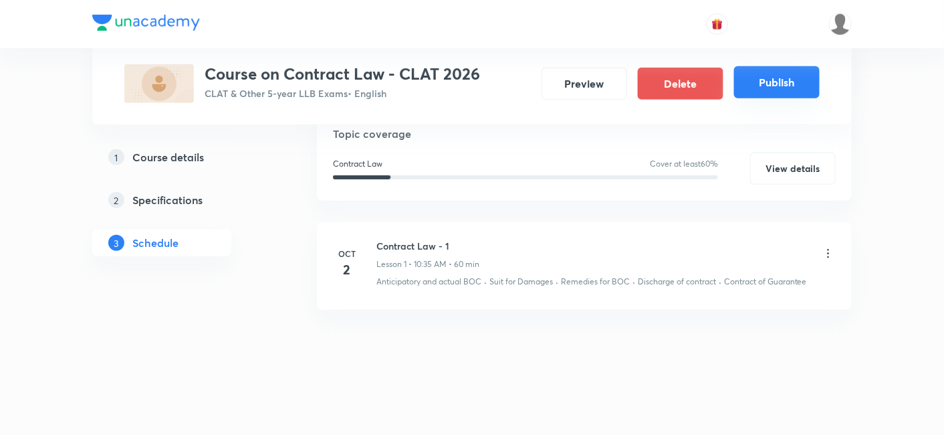
click at [767, 96] on button "Publish" at bounding box center [777, 82] width 86 height 32
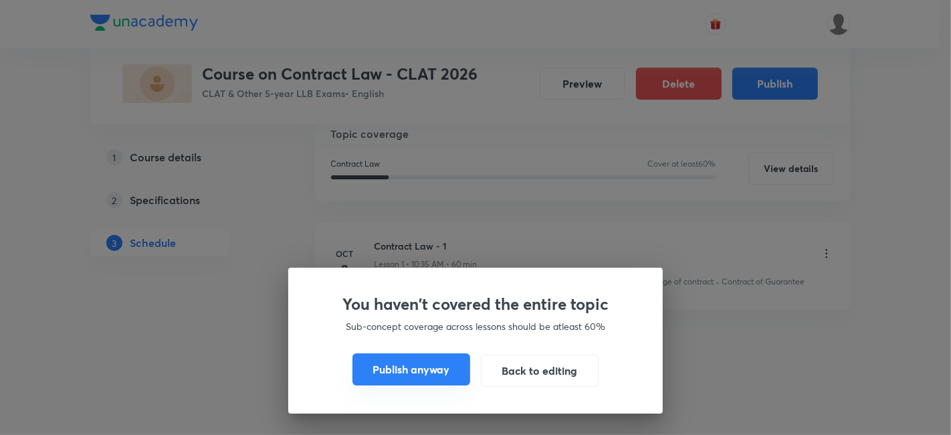
click at [443, 358] on button "Publish anyway" at bounding box center [411, 369] width 118 height 32
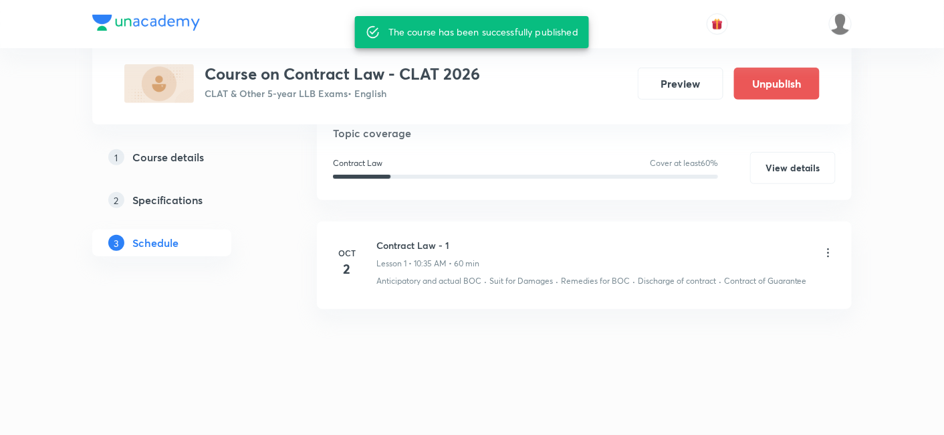
scroll to position [233, 0]
drag, startPoint x: 472, startPoint y: 257, endPoint x: 477, endPoint y: 285, distance: 28.6
drag, startPoint x: 477, startPoint y: 285, endPoint x: 7, endPoint y: 236, distance: 472.5
click at [7, 236] on div "Plus Courses Course on Contract Law - CLAT 2026 CLAT & Other 5-year LLB Exams •…" at bounding box center [472, 101] width 944 height 668
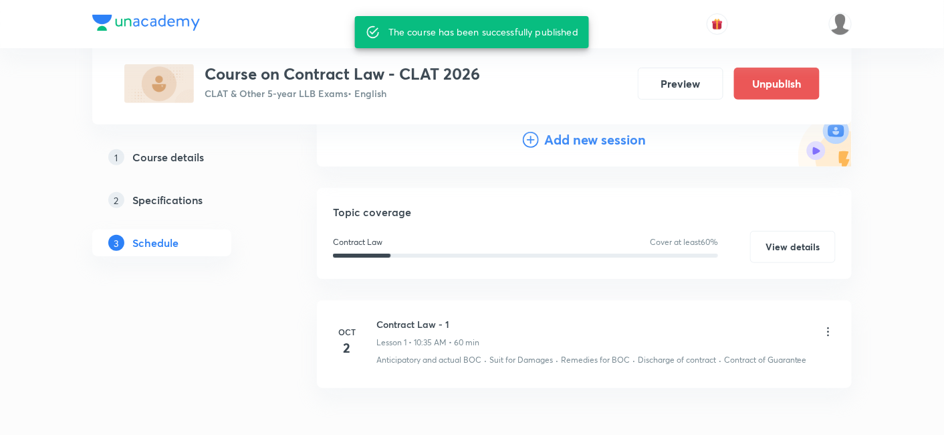
scroll to position [158, 0]
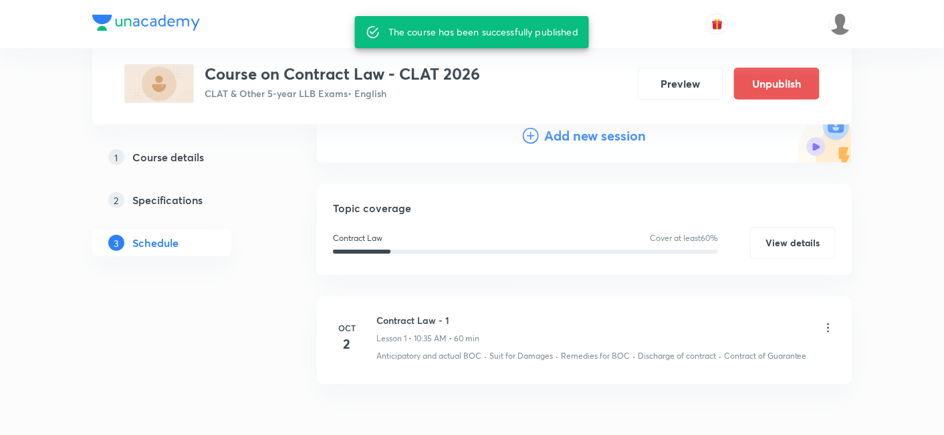
click at [585, 136] on h4 "Add new session" at bounding box center [595, 136] width 102 height 20
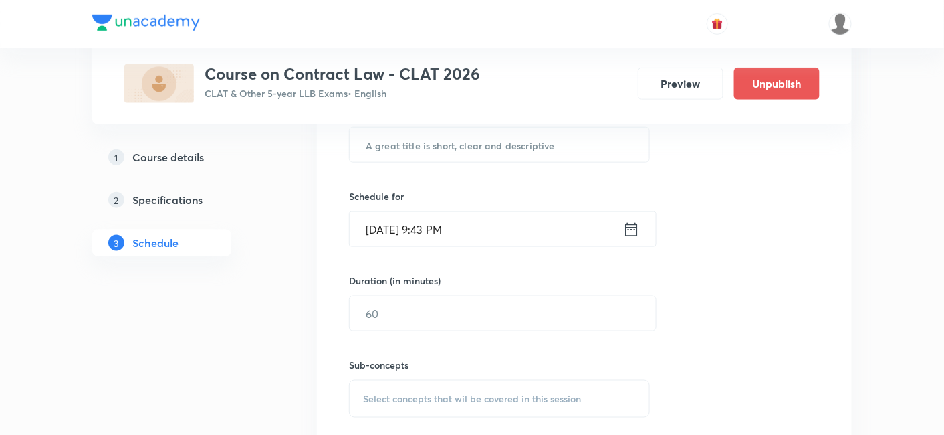
scroll to position [604, 0]
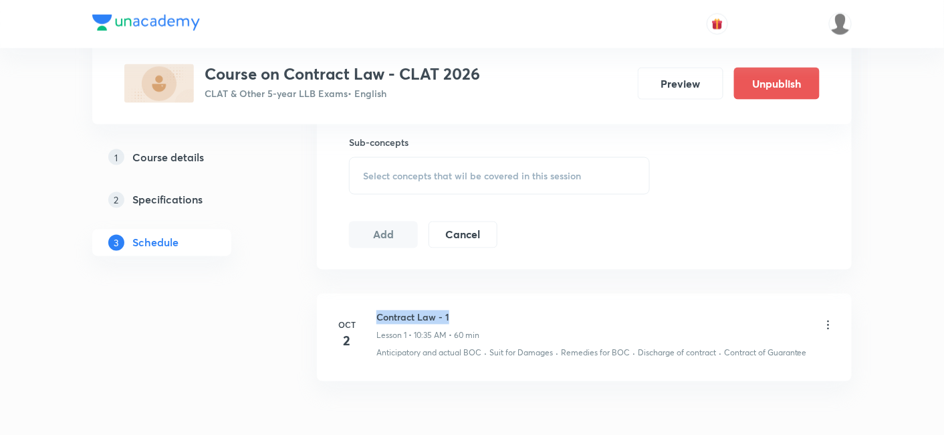
drag, startPoint x: 472, startPoint y: 302, endPoint x: 368, endPoint y: 304, distance: 104.3
click at [368, 304] on li "Oct 2 Contract Law - 1 Lesson 1 • 10:35 AM • 60 min Anticipatory and actual BOC…" at bounding box center [584, 337] width 535 height 88
copy h6 "Contract Law - 1"
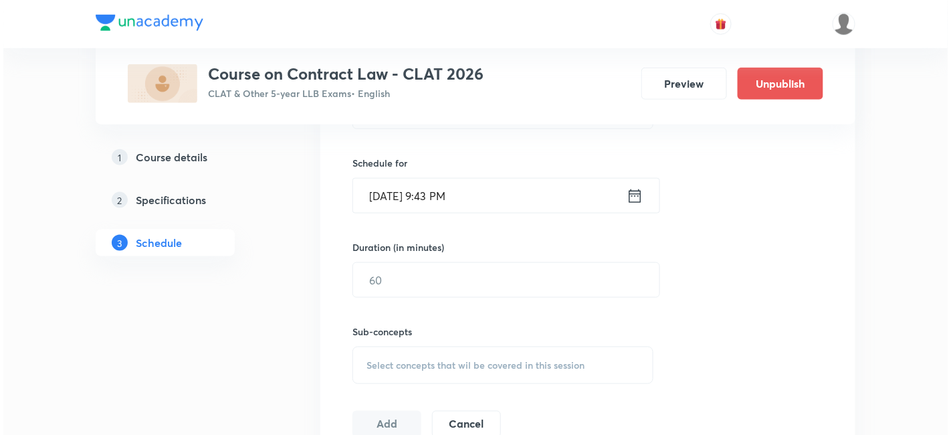
scroll to position [307, 0]
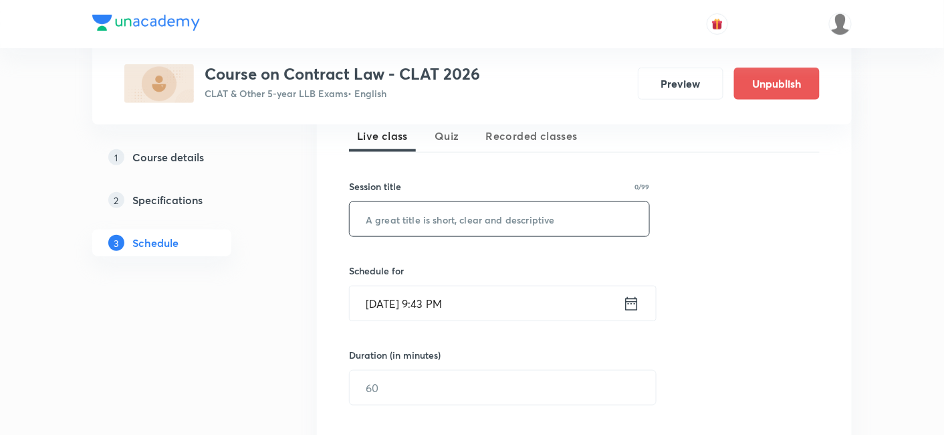
click at [386, 203] on input "text" at bounding box center [499, 219] width 299 height 34
paste input "Contract Law - 1"
type input "Contract Law - 2"
click at [632, 297] on icon at bounding box center [631, 303] width 17 height 19
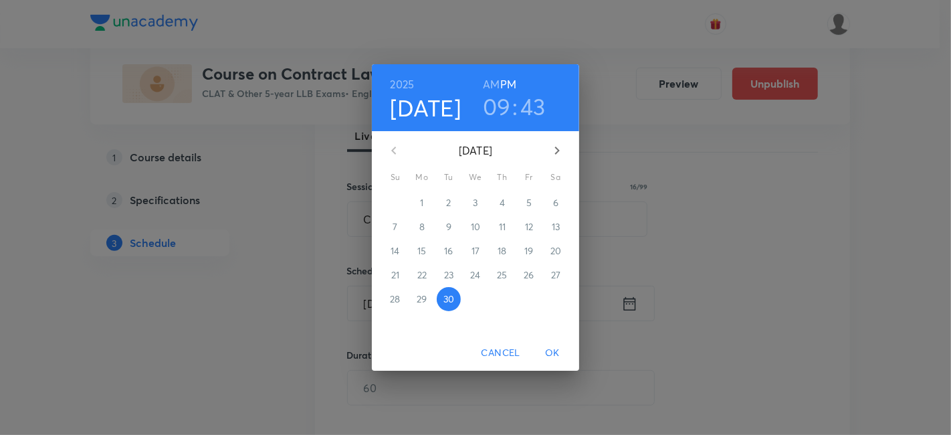
click at [554, 150] on icon "button" at bounding box center [557, 150] width 16 height 16
click at [559, 201] on span "4" at bounding box center [556, 202] width 24 height 13
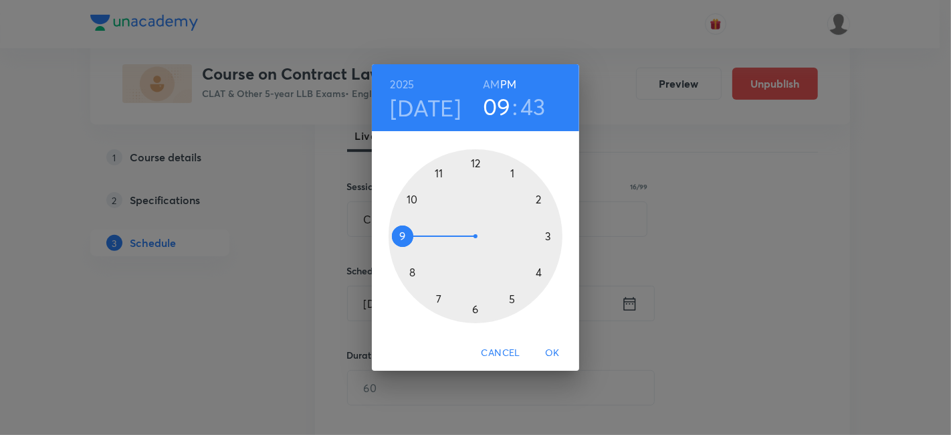
click at [532, 196] on div at bounding box center [475, 236] width 174 height 174
click at [475, 165] on div at bounding box center [475, 236] width 174 height 174
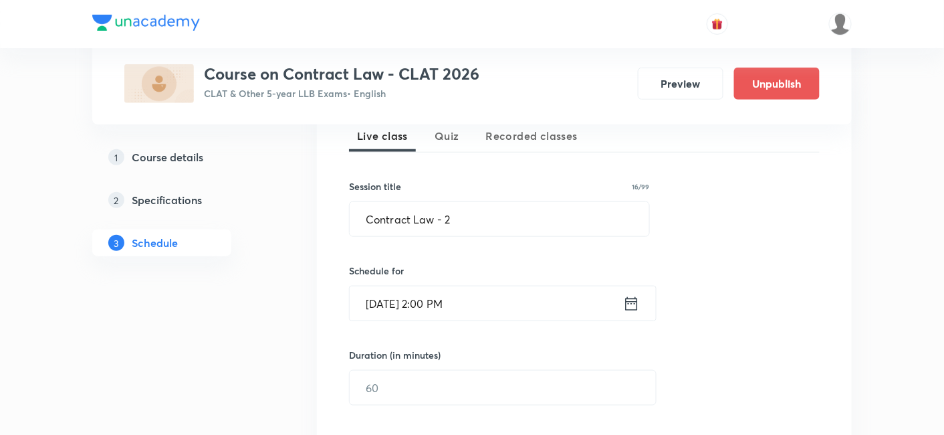
click at [433, 301] on input "Oct 4, 2025, 2:00 PM" at bounding box center [486, 303] width 273 height 34
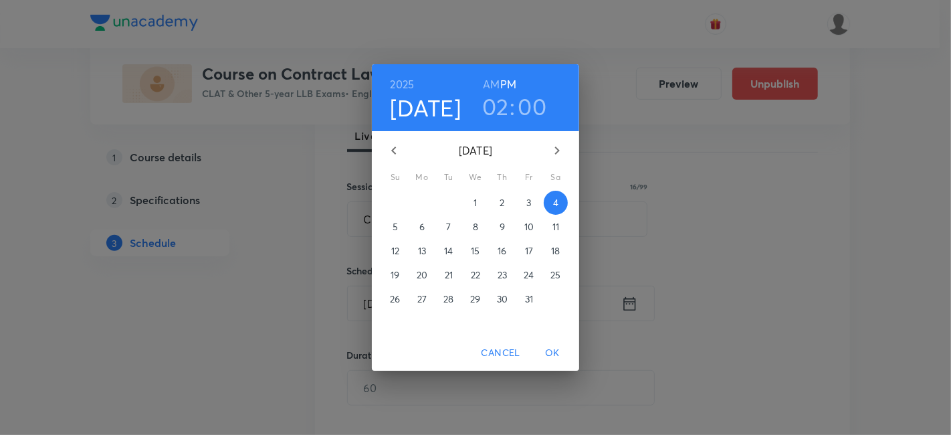
click at [489, 110] on h3 "02" at bounding box center [495, 106] width 27 height 28
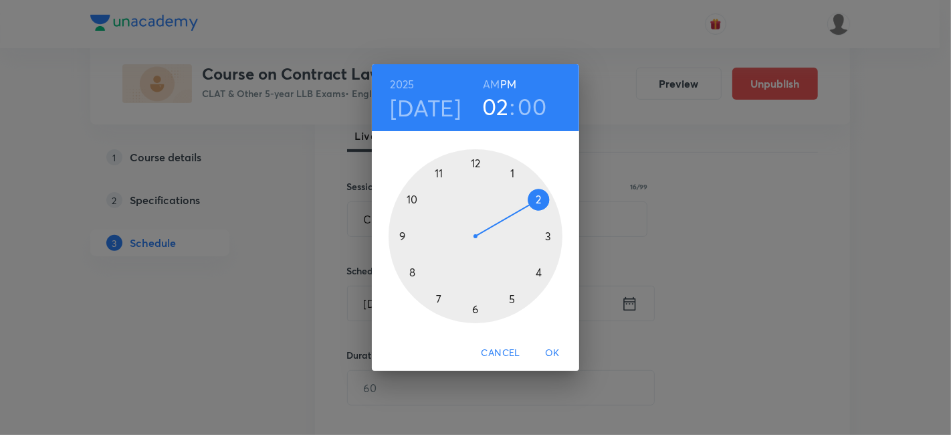
click at [412, 197] on div at bounding box center [475, 236] width 174 height 174
click at [440, 297] on div at bounding box center [475, 236] width 174 height 174
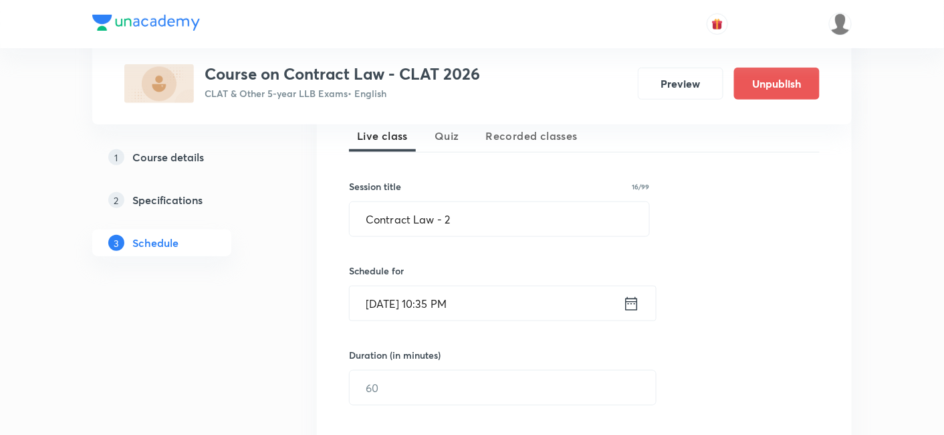
click at [470, 300] on input "Oct 4, 2025, 10:35 PM" at bounding box center [486, 303] width 273 height 34
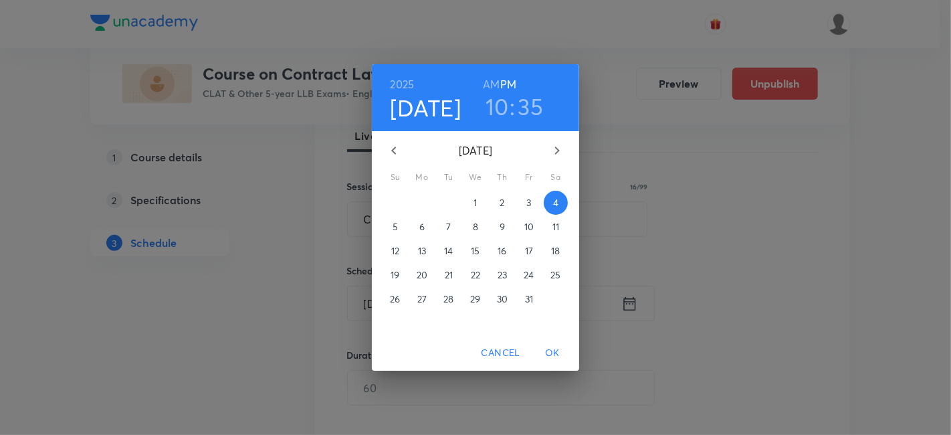
click at [495, 77] on h6 "AM" at bounding box center [491, 84] width 17 height 19
click at [554, 350] on span "OK" at bounding box center [552, 352] width 32 height 17
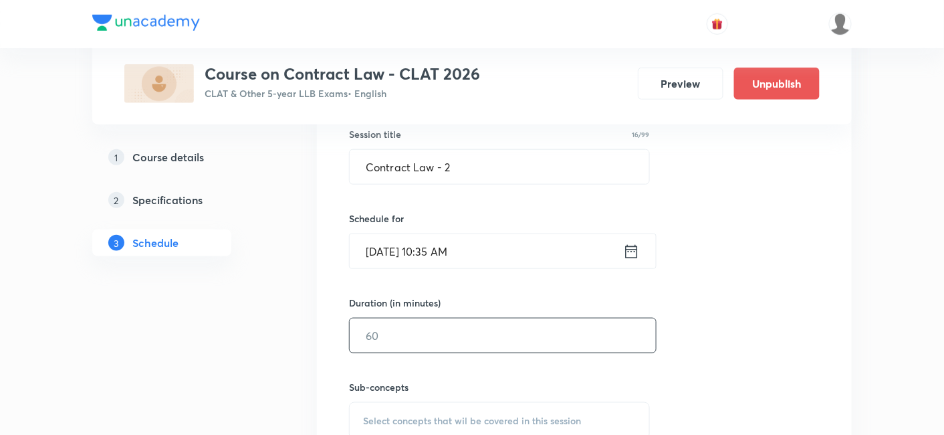
scroll to position [381, 0]
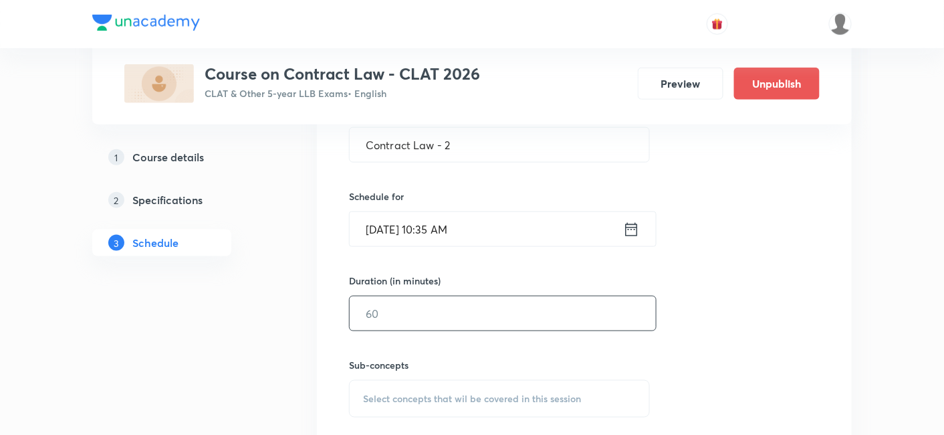
click at [401, 316] on input "text" at bounding box center [503, 313] width 306 height 34
type input "1"
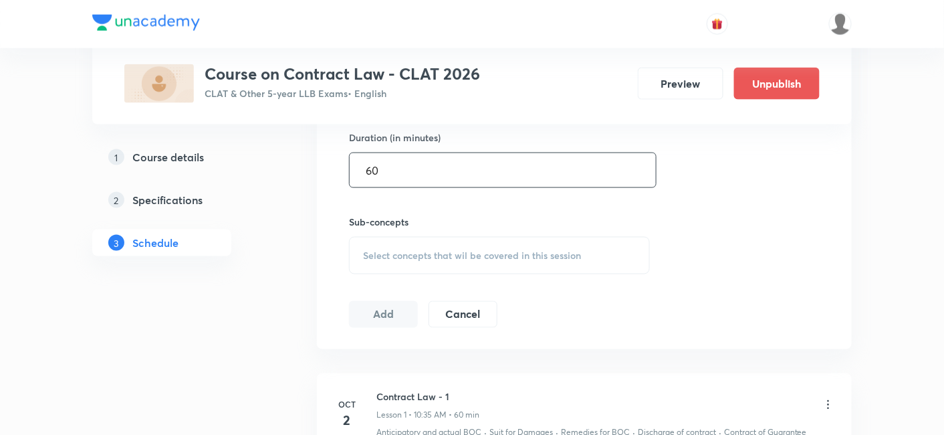
scroll to position [529, 0]
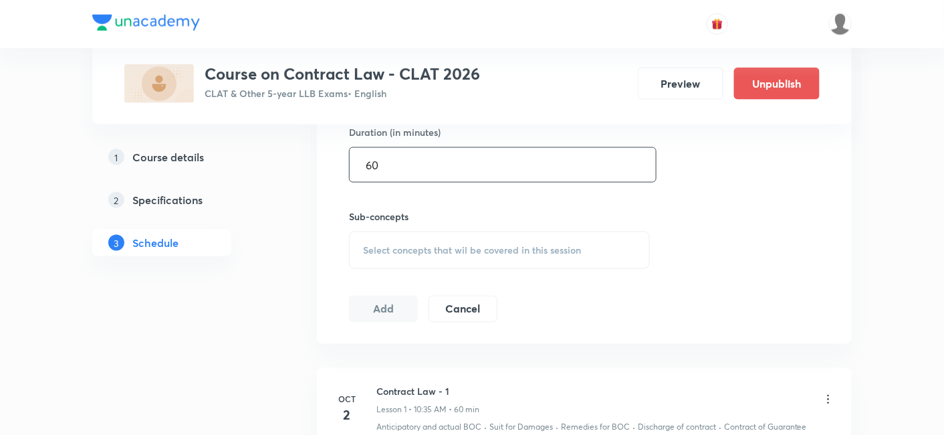
type input "60"
click at [406, 245] on span "Select concepts that wil be covered in this session" at bounding box center [472, 250] width 218 height 11
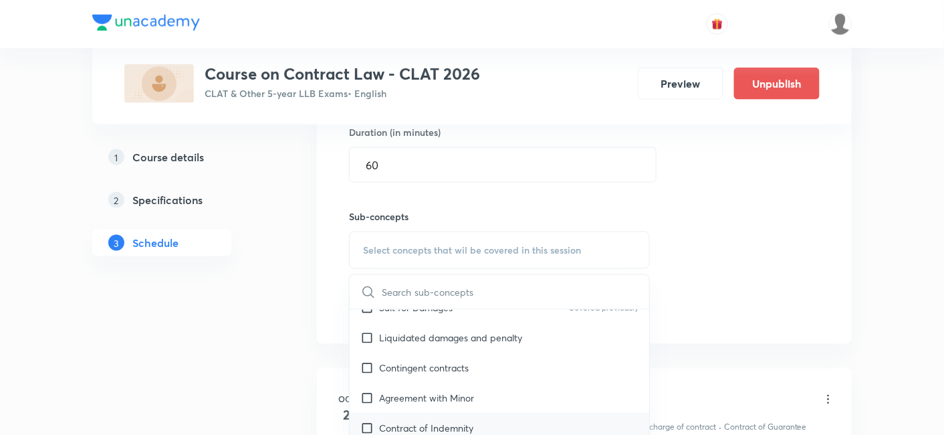
scroll to position [223, 0]
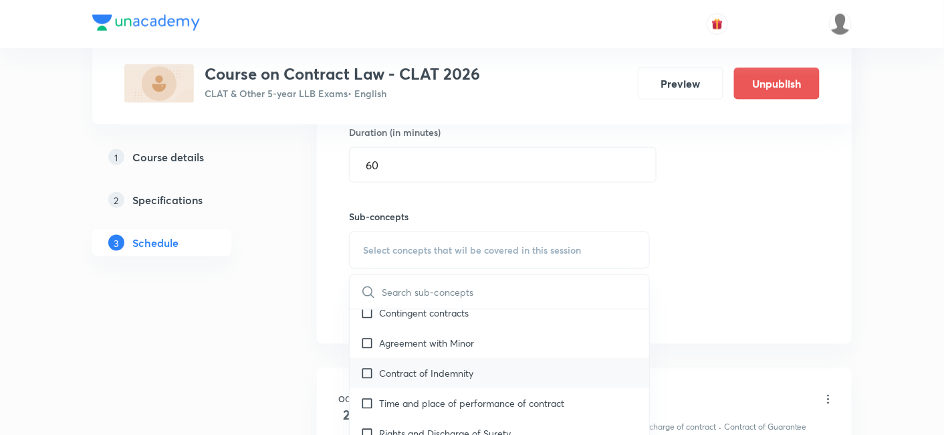
click at [367, 377] on div "Contract of Indemnity" at bounding box center [499, 373] width 299 height 30
checkbox input "true"
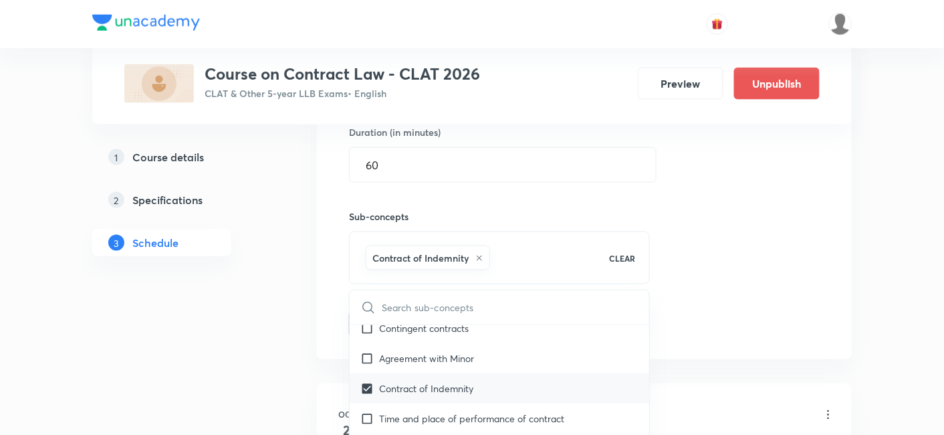
drag, startPoint x: 368, startPoint y: 408, endPoint x: 379, endPoint y: 409, distance: 10.7
click at [368, 411] on input "checkbox" at bounding box center [369, 418] width 19 height 14
checkbox input "true"
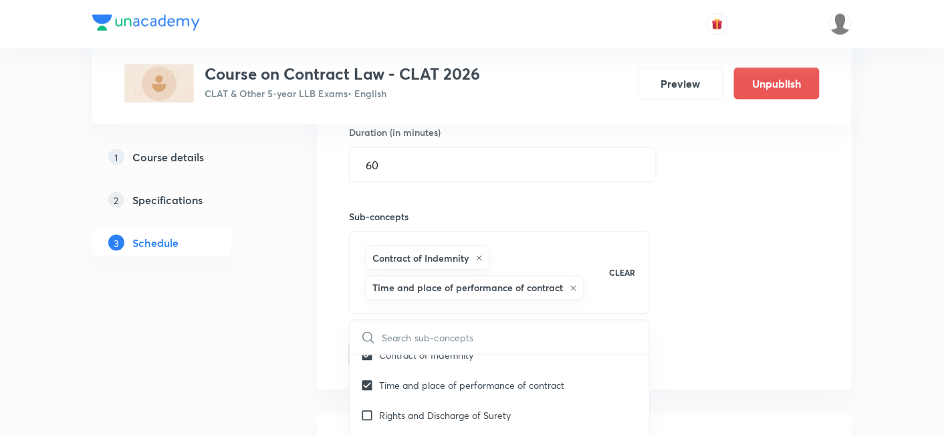
scroll to position [371, 0]
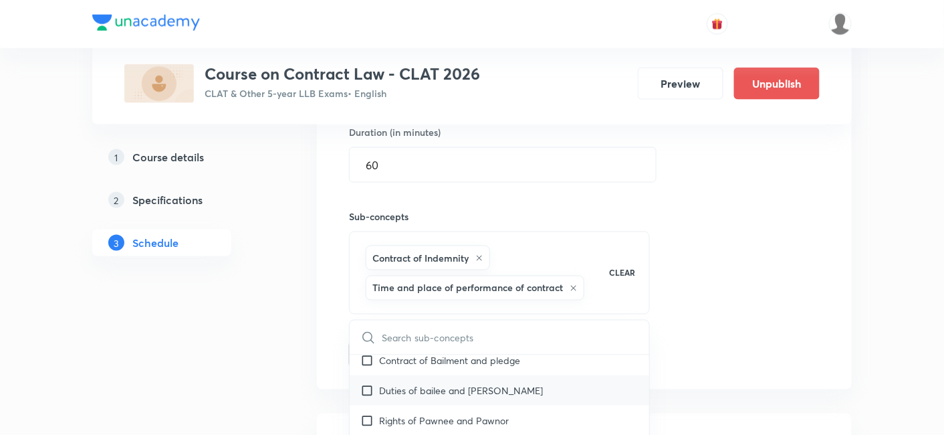
click at [379, 388] on p "Duties of bailee and bailor" at bounding box center [461, 390] width 164 height 14
checkbox input "true"
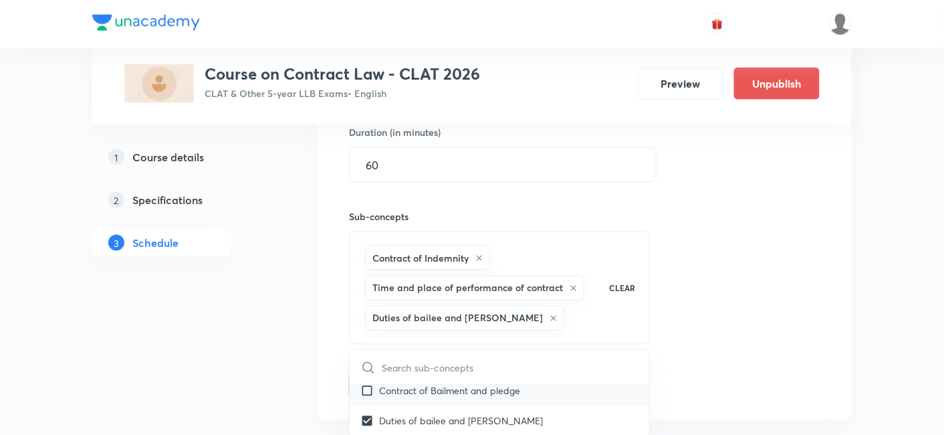
click at [364, 391] on input "checkbox" at bounding box center [369, 390] width 19 height 14
checkbox input "true"
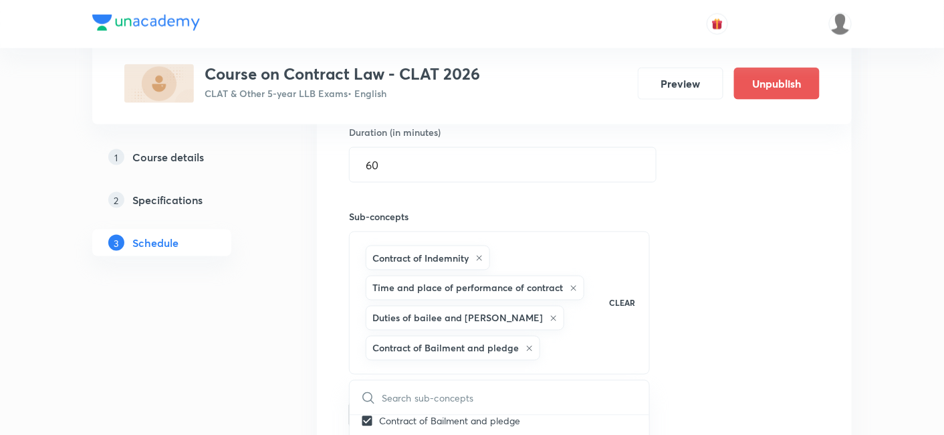
scroll to position [752, 0]
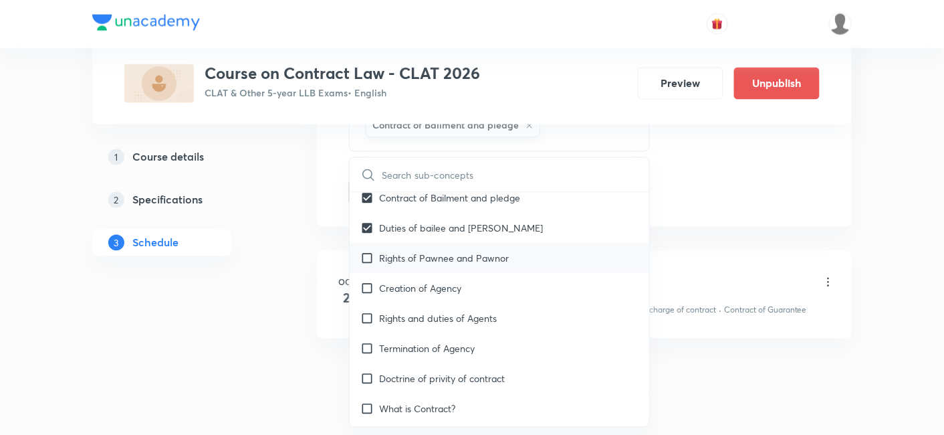
click at [364, 266] on div "Rights of Pawnee and Pawnor" at bounding box center [499, 258] width 299 height 30
checkbox input "true"
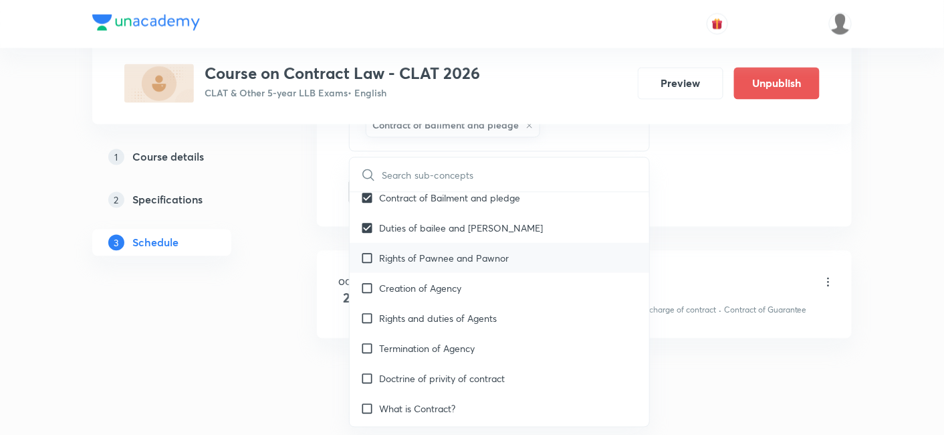
checkbox input "true"
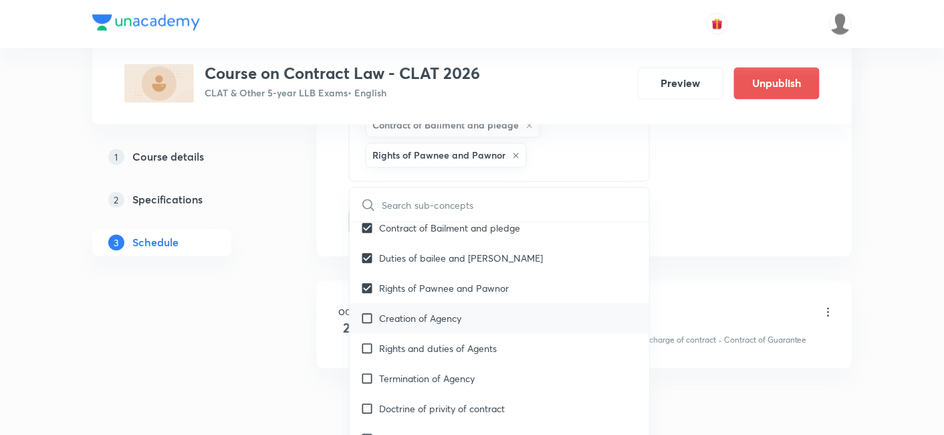
click at [362, 326] on div "Creation of Agency" at bounding box center [499, 318] width 299 height 30
checkbox input "true"
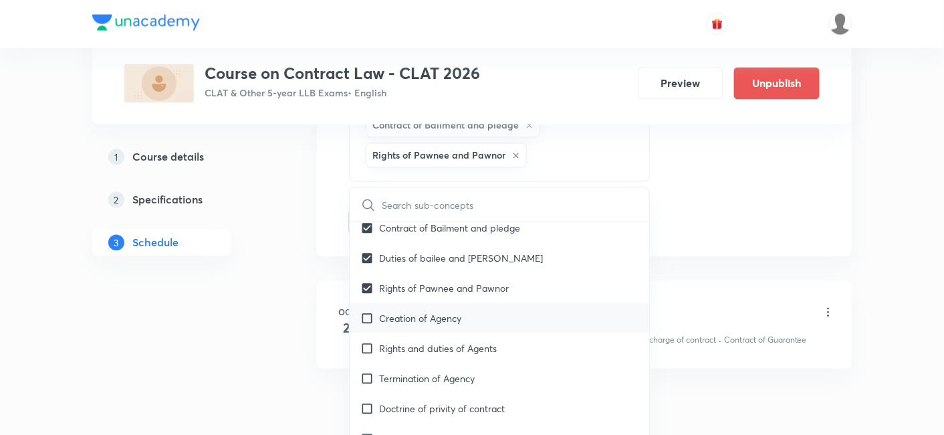
checkbox input "true"
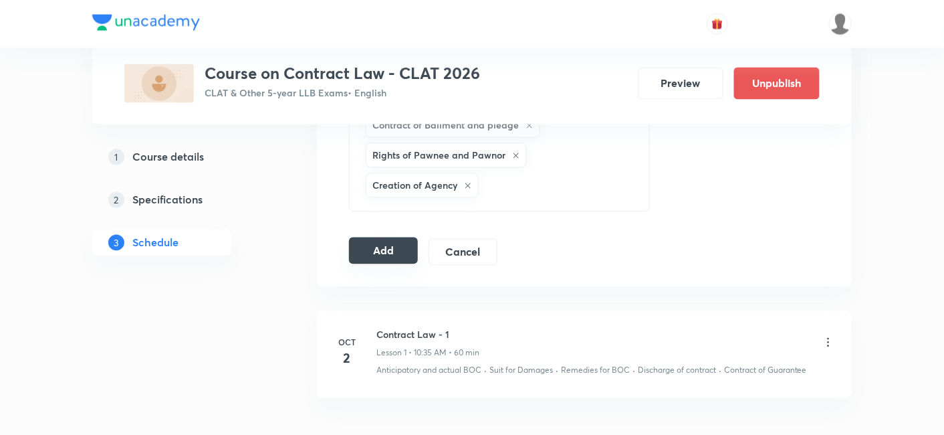
click at [394, 249] on button "Add" at bounding box center [383, 250] width 69 height 27
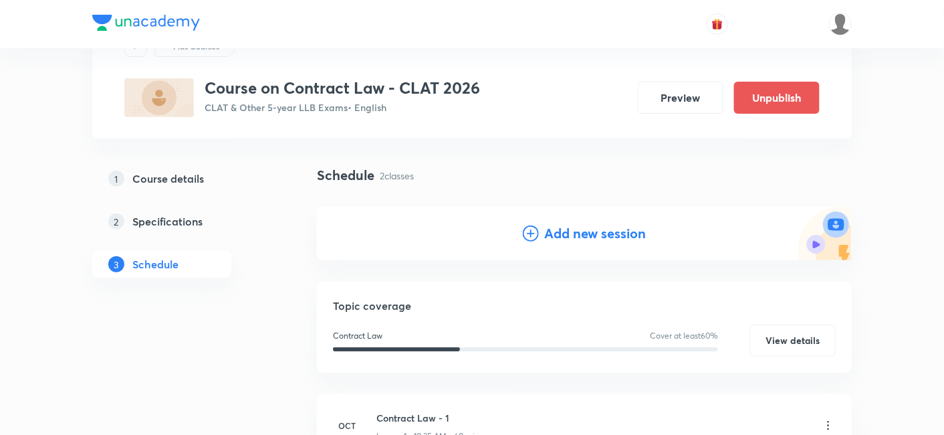
scroll to position [9, 0]
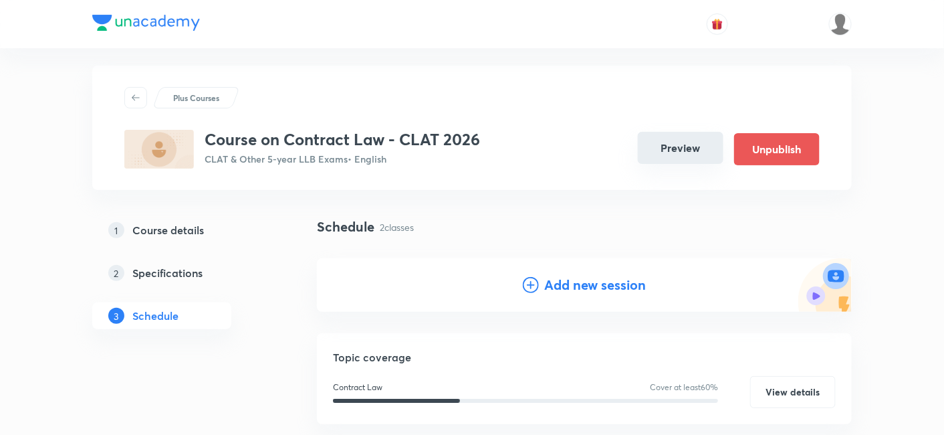
click at [681, 150] on button "Preview" at bounding box center [681, 148] width 86 height 32
